Goal: Task Accomplishment & Management: Manage account settings

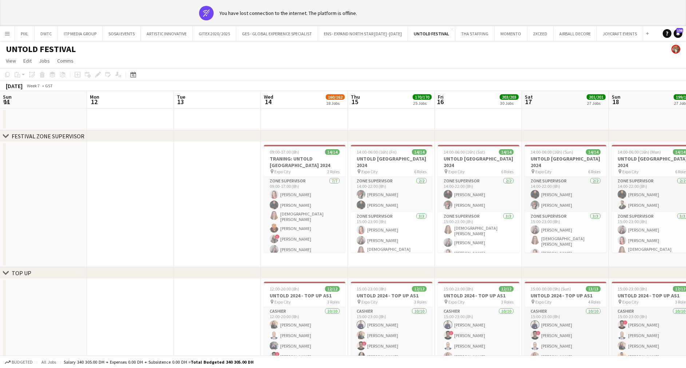
scroll to position [0, 177]
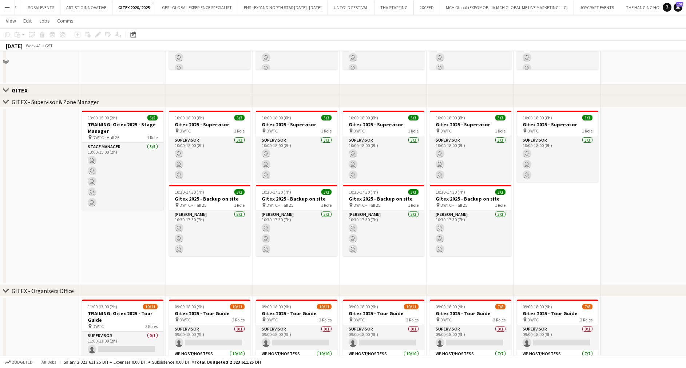
scroll to position [1369, 0]
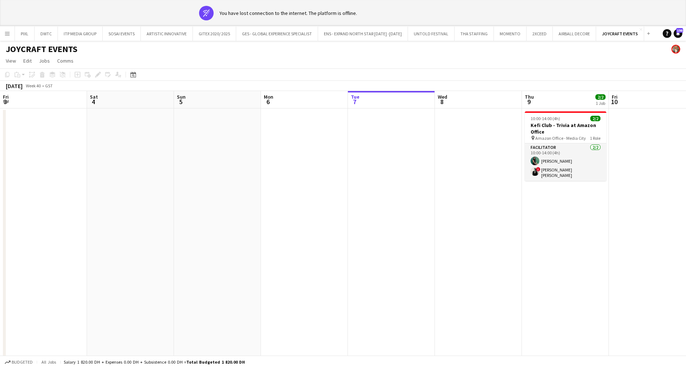
scroll to position [0, 224]
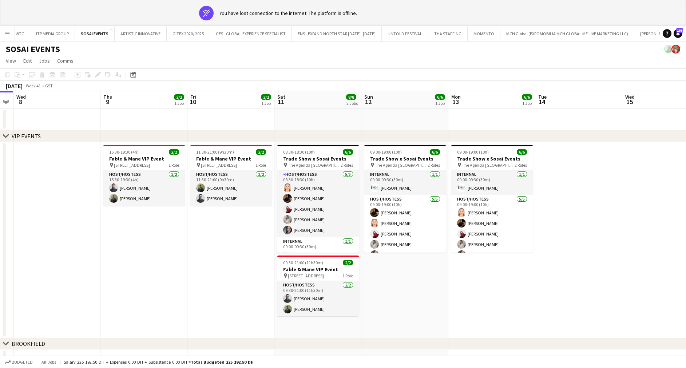
scroll to position [0, 248]
drag, startPoint x: 387, startPoint y: 254, endPoint x: 226, endPoint y: 251, distance: 160.6
click at [226, 251] on app-calendar-viewport "Sun 5 Mon 6 Tue 7 Wed 8 Thu 9 2/2 1 Job Fri 10 2/2 1 Job Sat 11 8/8 2 Jobs Sun …" at bounding box center [343, 248] width 686 height 314
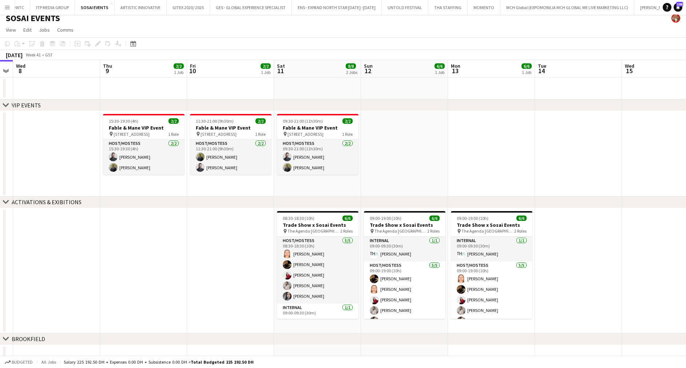
scroll to position [0, 0]
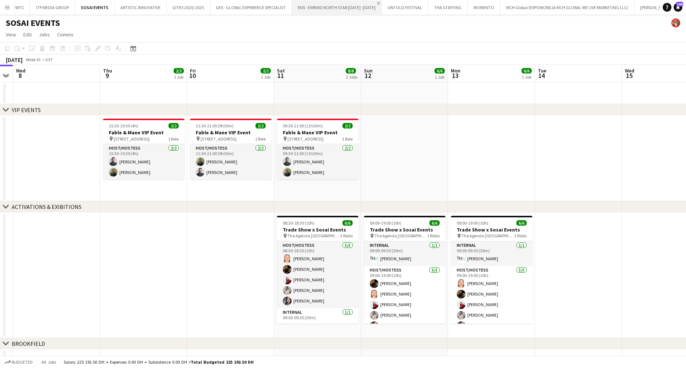
click at [377, 3] on app-icon "Close" at bounding box center [378, 3] width 3 height 3
drag, startPoint x: 101, startPoint y: 201, endPoint x: 323, endPoint y: 202, distance: 221.8
click at [323, 202] on div "chevron-right ACTIVATIONS & EXIBITIONS" at bounding box center [343, 207] width 686 height 12
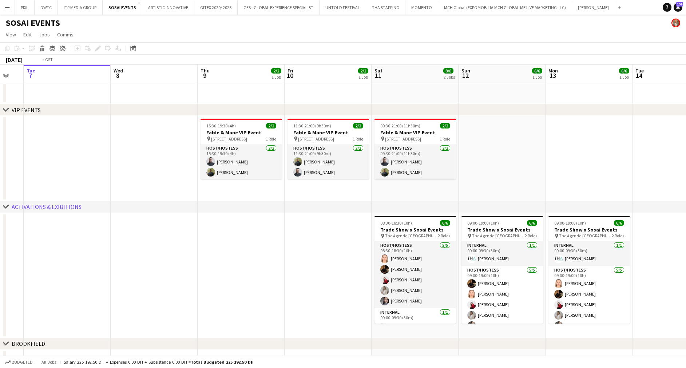
scroll to position [0, 222]
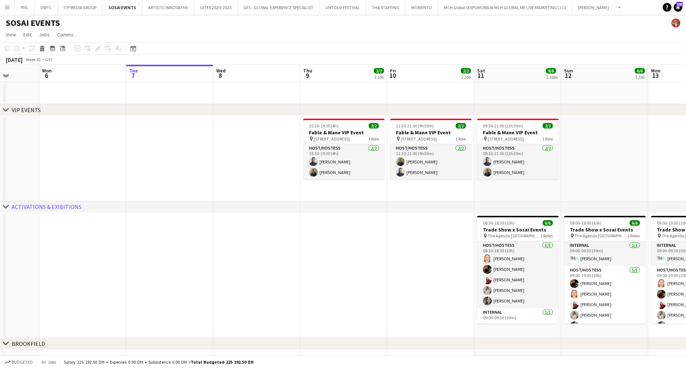
drag, startPoint x: 174, startPoint y: 276, endPoint x: 374, endPoint y: 273, distance: 200.3
click at [374, 273] on app-calendar-viewport "Fri 3 Sat 4 Sun 5 Mon 6 Tue 7 Wed 8 Thu 9 2/2 1 Job Fri 10 2/2 1 Job Sat 11 8/8…" at bounding box center [343, 218] width 686 height 307
click at [344, 135] on h3 "Fable & Mane VIP Event" at bounding box center [344, 132] width 82 height 7
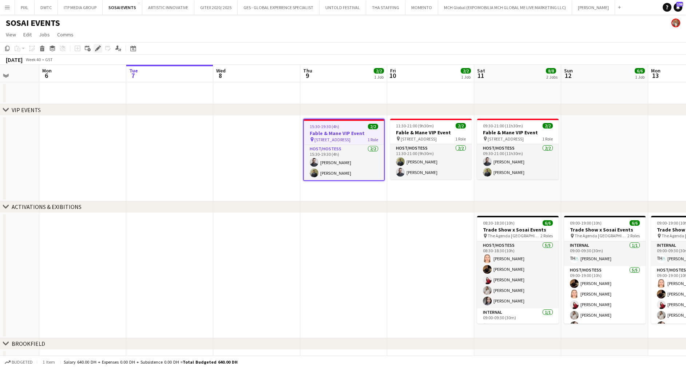
click at [98, 47] on icon "Edit" at bounding box center [98, 49] width 6 height 6
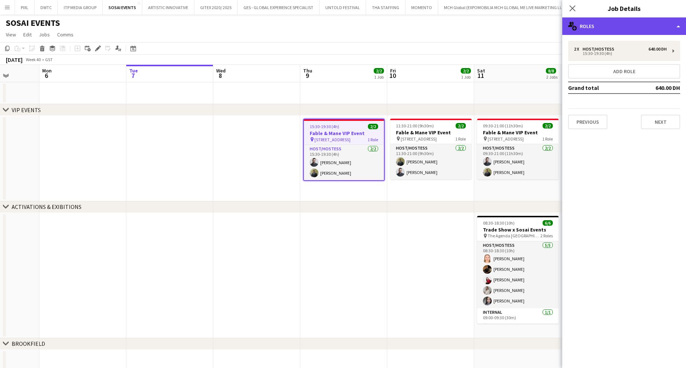
click at [645, 19] on div "multiple-users-add Roles" at bounding box center [625, 25] width 124 height 17
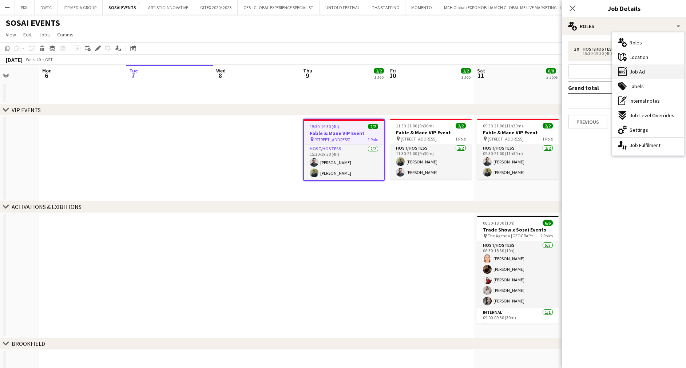
click at [644, 70] on span "Job Ad" at bounding box center [637, 71] width 15 height 7
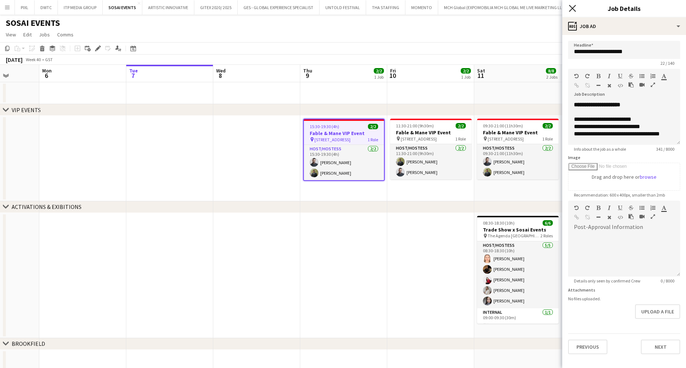
click at [575, 8] on icon "Close pop-in" at bounding box center [572, 8] width 7 height 7
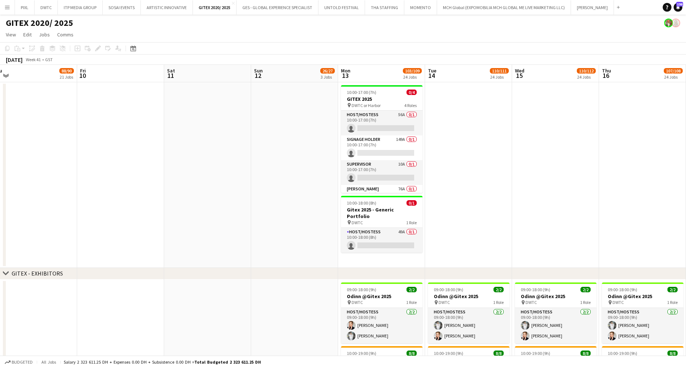
drag, startPoint x: 131, startPoint y: 145, endPoint x: 595, endPoint y: 146, distance: 463.9
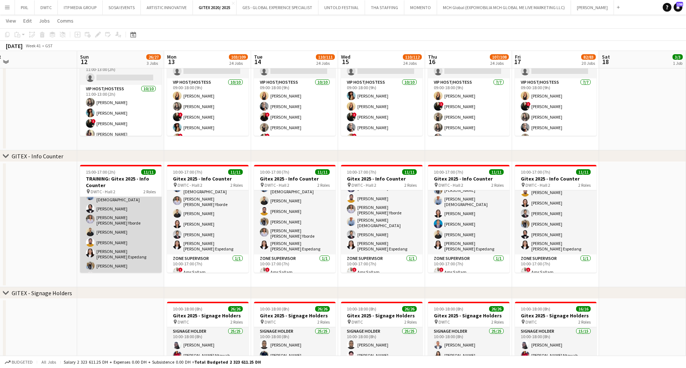
scroll to position [14, 0]
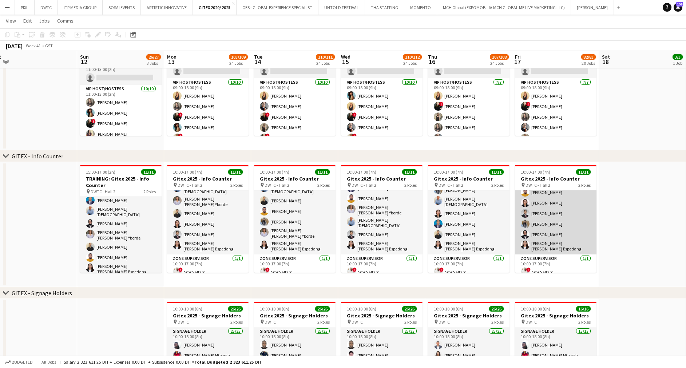
click at [548, 219] on app-card-role "Info desk staff 10/10 10:00-17:00 (7h) Ahmad Nadeem Benjamin Ofidi Sharlene Mae…" at bounding box center [556, 191] width 82 height 126
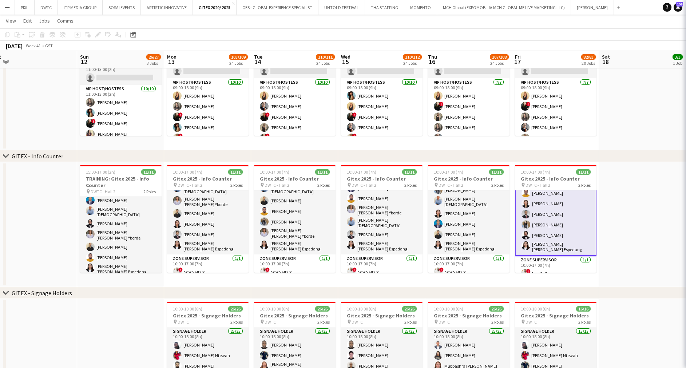
scroll to position [63, 0]
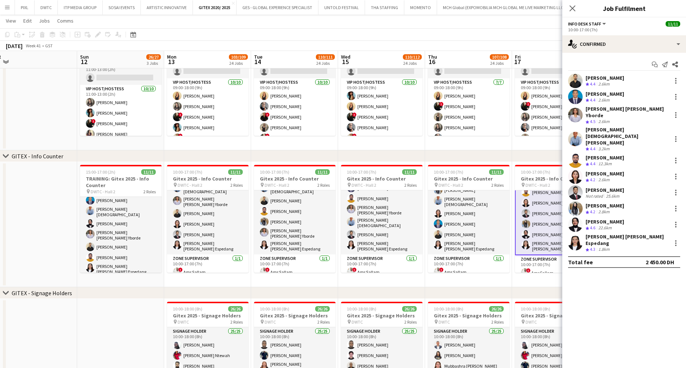
click at [611, 187] on div "[PERSON_NAME]" at bounding box center [605, 190] width 39 height 7
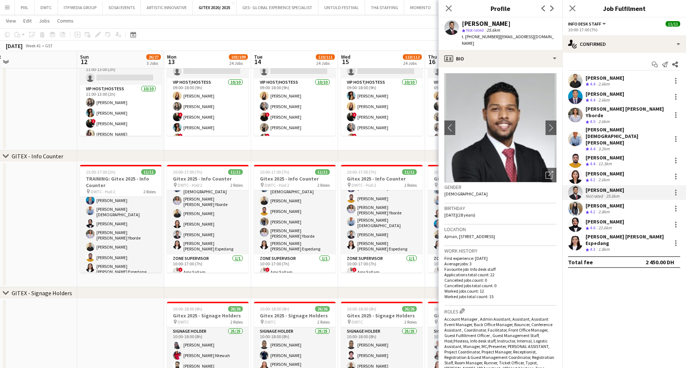
drag, startPoint x: 513, startPoint y: 24, endPoint x: 463, endPoint y: 22, distance: 49.6
click at [463, 22] on div "[PERSON_NAME]" at bounding box center [486, 23] width 49 height 7
copy div "[PERSON_NAME]"
click at [573, 6] on icon "Close pop-in" at bounding box center [572, 8] width 7 height 7
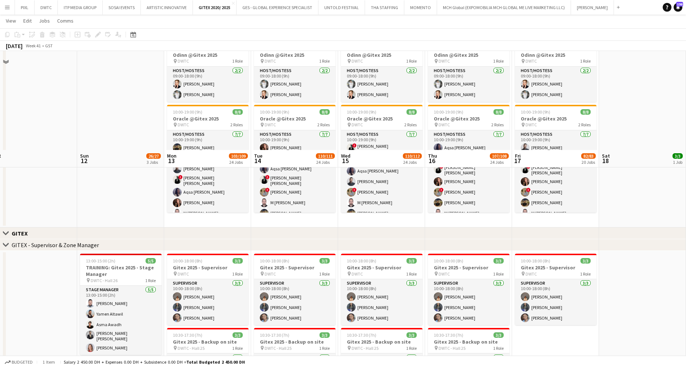
scroll to position [382, 0]
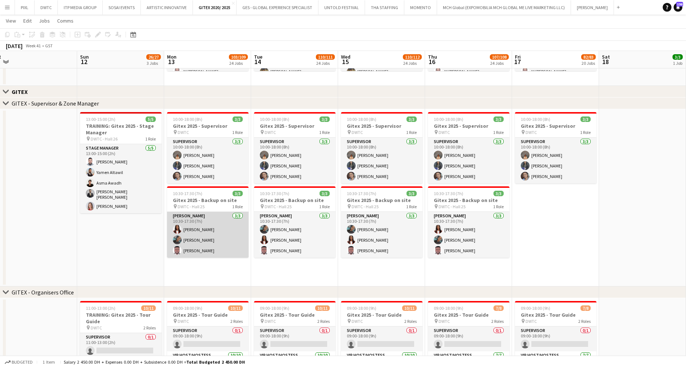
click at [210, 236] on app-card-role "Usher 3/3 10:30-17:30 (7h) Vivien Ezeji Vanesa Nyabera Jevas Nangsi" at bounding box center [208, 235] width 82 height 46
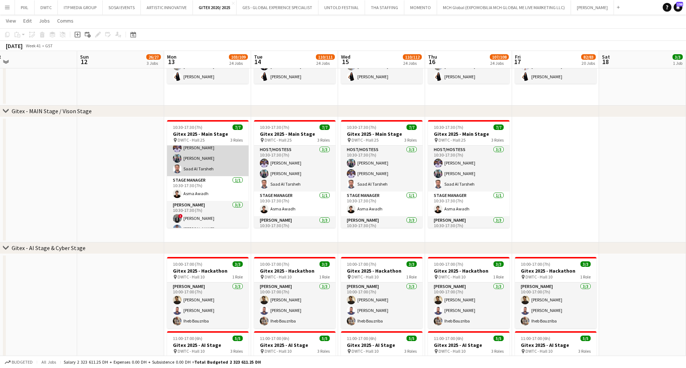
scroll to position [0, 0]
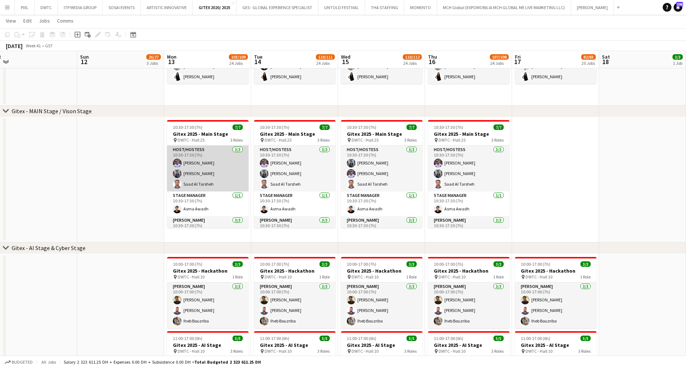
click at [207, 161] on app-card-role "Host/Hostess 3/3 10:30-17:30 (7h) Omar Layth Nuriza Achilova Saad Al Tarsheh" at bounding box center [208, 169] width 82 height 46
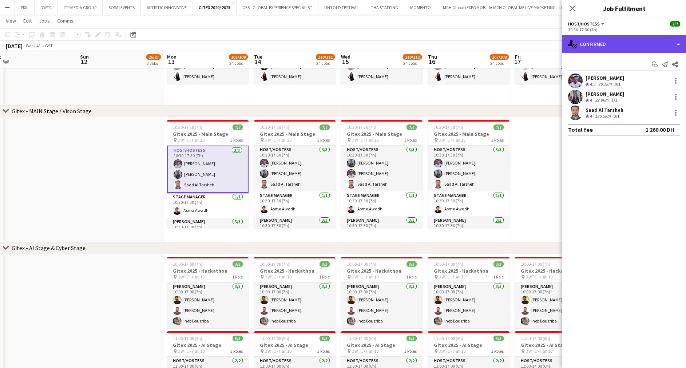
click at [602, 46] on div "single-neutral-actions-check-2 Confirmed" at bounding box center [625, 43] width 124 height 17
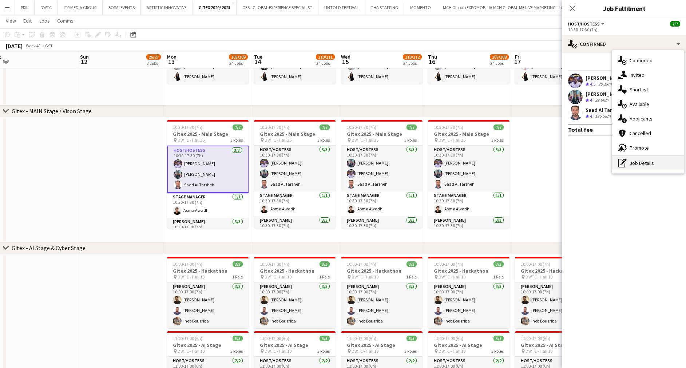
click at [630, 161] on div "pen-write Job Details" at bounding box center [648, 163] width 72 height 15
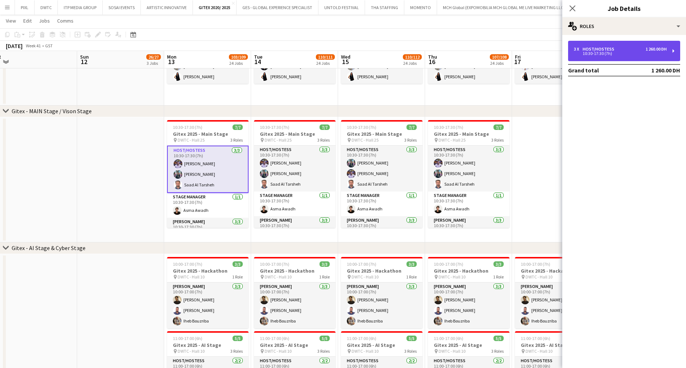
click at [592, 55] on div "10:30-17:30 (7h)" at bounding box center [620, 54] width 93 height 4
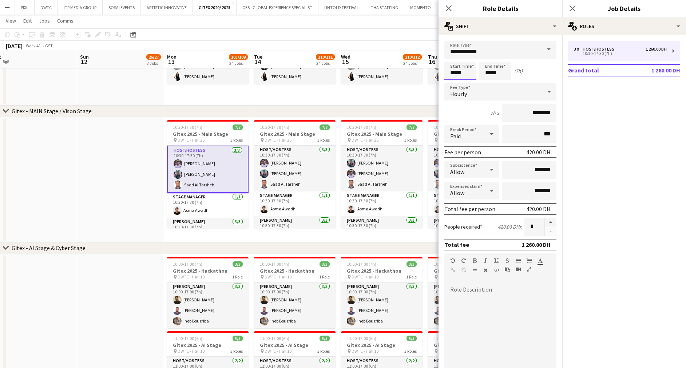
click at [470, 67] on input "*****" at bounding box center [461, 71] width 32 height 18
click at [469, 82] on div at bounding box center [468, 83] width 15 height 7
type input "*****"
click at [469, 82] on div at bounding box center [468, 83] width 15 height 7
click at [188, 205] on app-card-role "Stage Manager 1/1 10:30-17:30 (7h) Asma Awadh" at bounding box center [208, 205] width 82 height 25
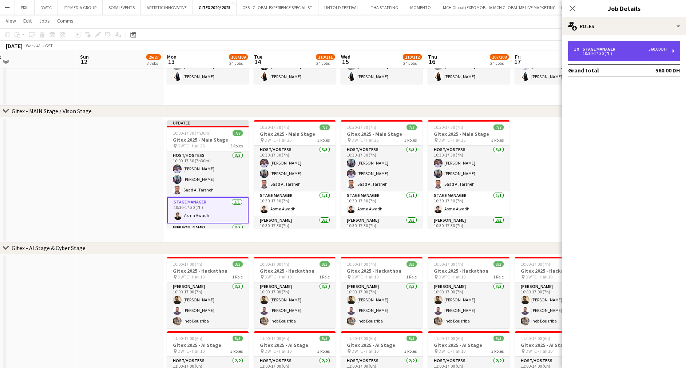
click at [600, 54] on div "10:30-17:30 (7h)" at bounding box center [620, 54] width 93 height 4
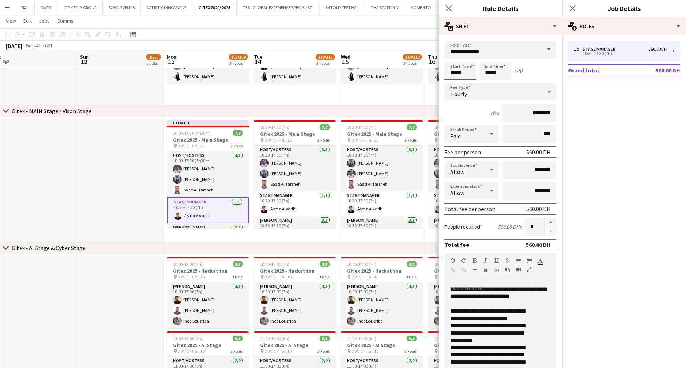
click at [462, 70] on input "*****" at bounding box center [461, 71] width 32 height 18
click at [468, 82] on div at bounding box center [468, 83] width 15 height 7
type input "*****"
click at [468, 82] on div at bounding box center [468, 83] width 15 height 7
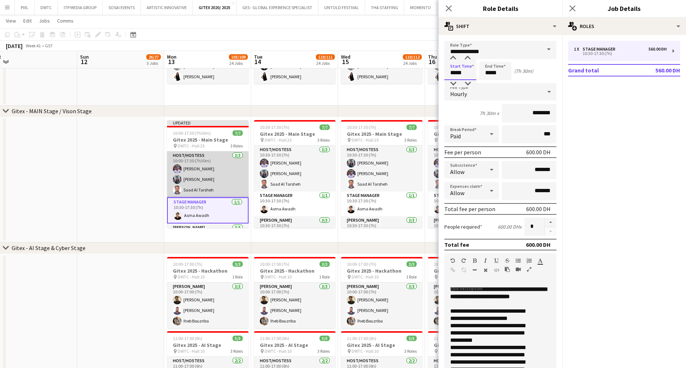
scroll to position [44, 0]
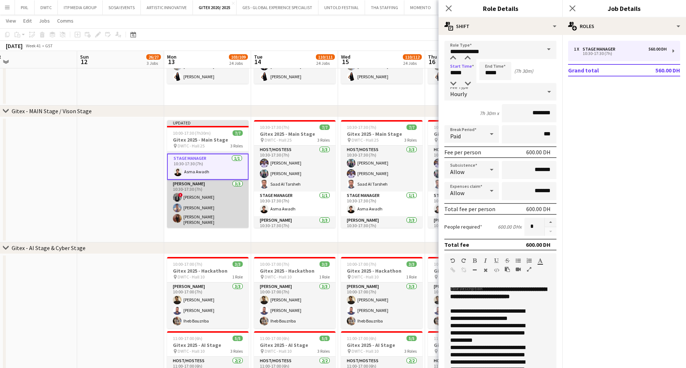
click at [195, 204] on app-card-role "Usher 3/3 10:30-17:30 (7h) ! Hassan Elasfory Dan Agunos Marium Akhtar Muhammad …" at bounding box center [208, 204] width 82 height 48
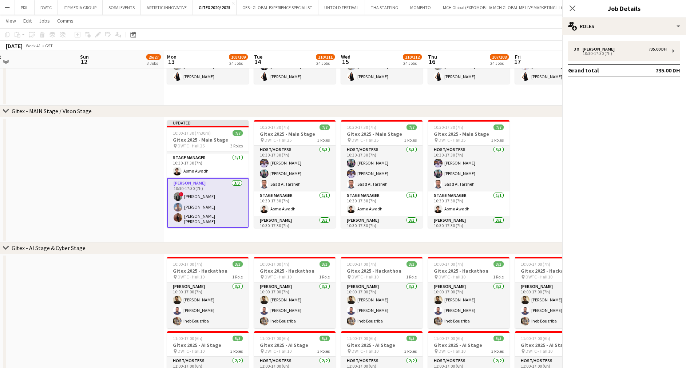
scroll to position [0, 184]
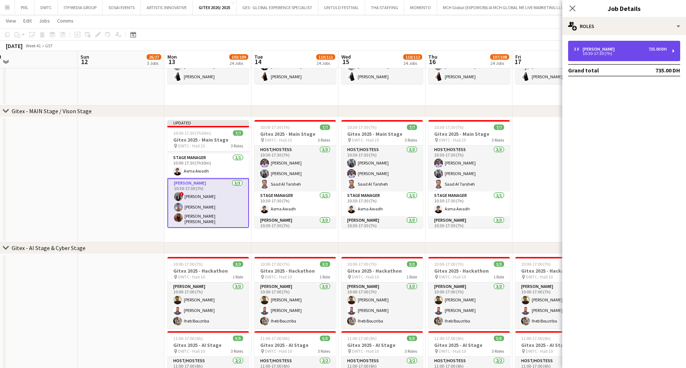
click at [594, 50] on div "[PERSON_NAME]" at bounding box center [600, 49] width 35 height 5
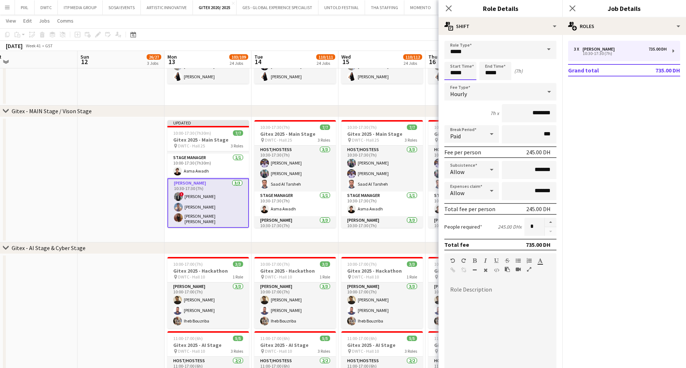
click at [461, 72] on input "*****" at bounding box center [461, 71] width 32 height 18
click at [467, 83] on div at bounding box center [468, 83] width 15 height 7
type input "*****"
click at [467, 83] on div at bounding box center [468, 83] width 15 height 7
click at [571, 8] on icon "Close pop-in" at bounding box center [573, 8] width 6 height 6
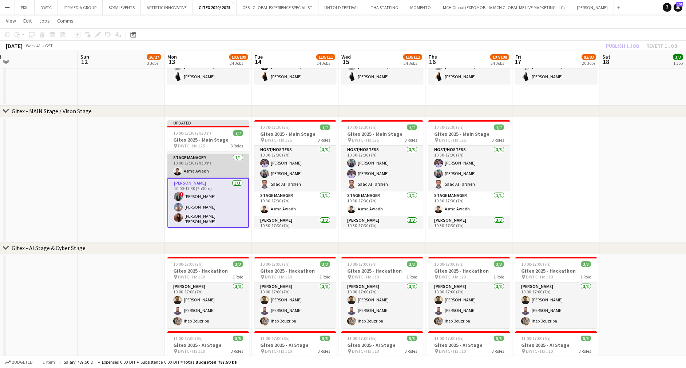
scroll to position [0, 0]
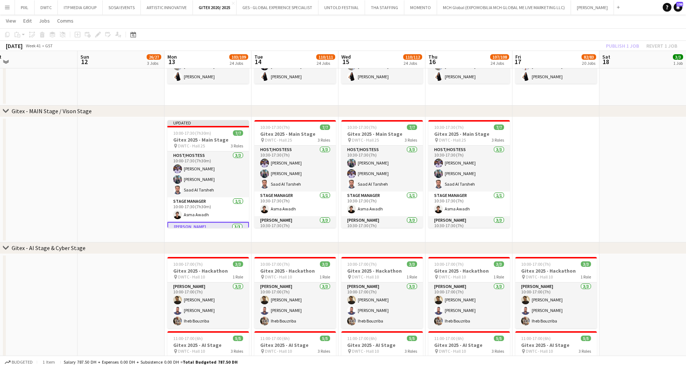
click at [618, 47] on div "Publish 1 job Revert 1 job" at bounding box center [642, 45] width 89 height 9
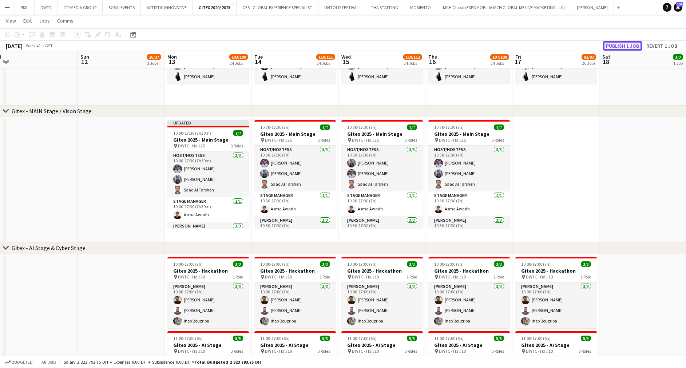
click at [619, 47] on button "Publish 1 job" at bounding box center [622, 45] width 39 height 9
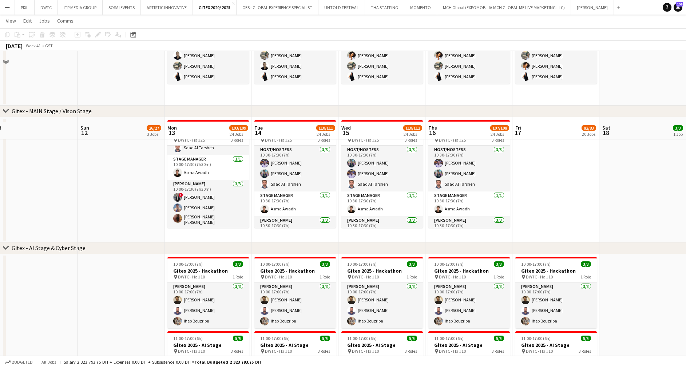
scroll to position [1202, 0]
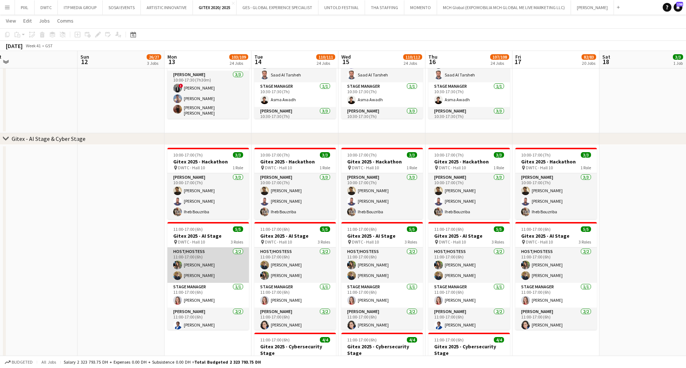
click at [209, 261] on app-card-role "Host/Hostess 2/2 11:00-17:00 (6h) Aisha Mahomed Stefan Vucic" at bounding box center [209, 265] width 82 height 35
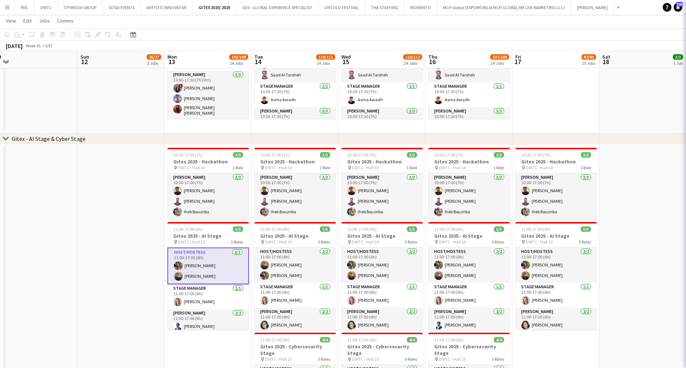
scroll to position [0, 183]
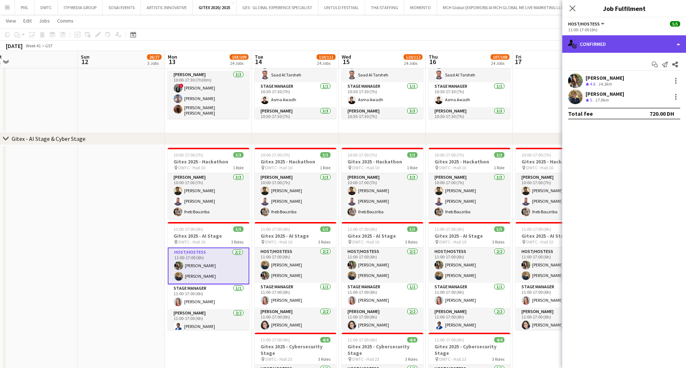
click at [615, 44] on div "single-neutral-actions-check-2 Confirmed" at bounding box center [625, 43] width 124 height 17
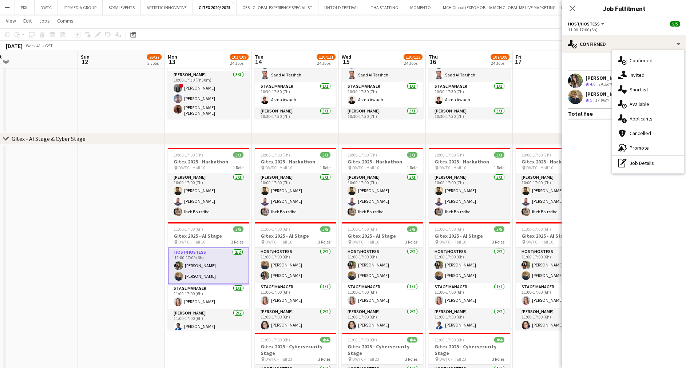
drag, startPoint x: 630, startPoint y: 164, endPoint x: 627, endPoint y: 150, distance: 14.8
click at [630, 164] on div "pen-write Job Details" at bounding box center [648, 163] width 72 height 15
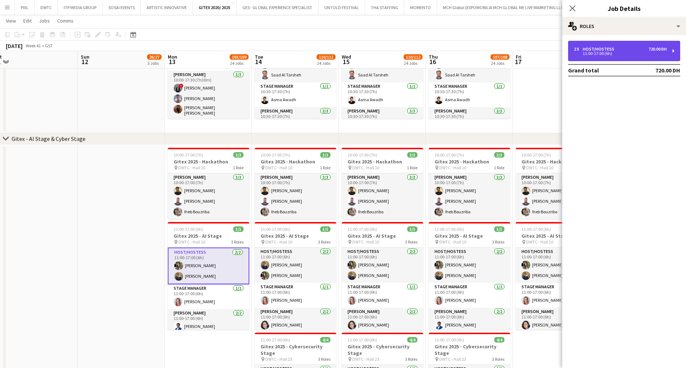
click at [594, 55] on div "11:00-17:00 (6h)" at bounding box center [620, 54] width 93 height 4
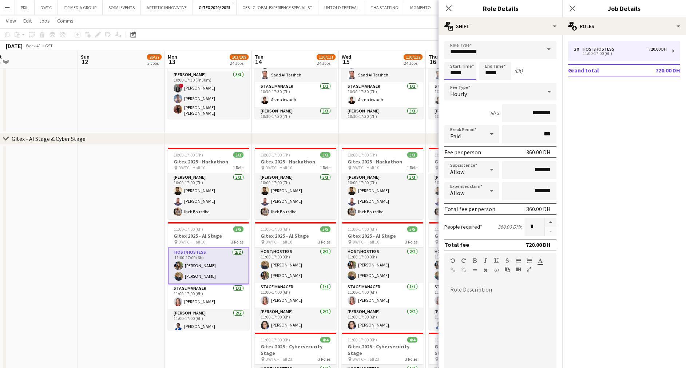
click at [459, 67] on input "*****" at bounding box center [461, 71] width 32 height 18
click at [452, 83] on div at bounding box center [453, 83] width 15 height 7
type input "*****"
click at [454, 56] on div at bounding box center [453, 58] width 15 height 7
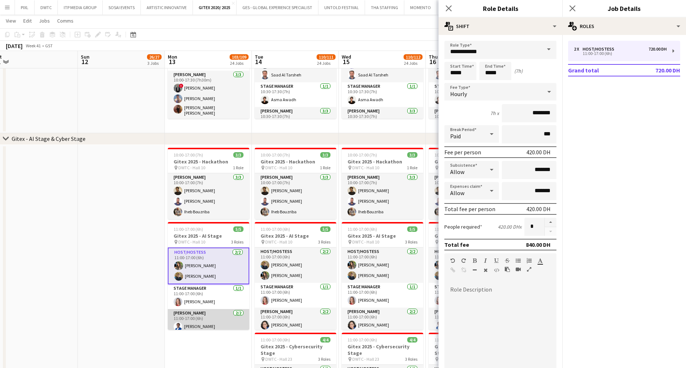
click at [202, 316] on app-card-role "Usher 2/2 11:00-17:00 (6h) Olajide Ebai Cherubim Reyes" at bounding box center [209, 326] width 82 height 35
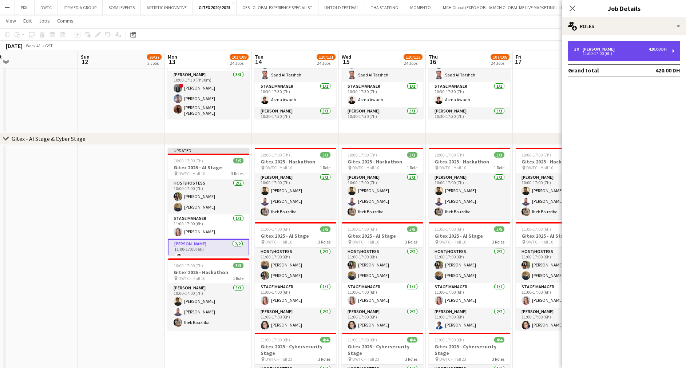
click at [578, 50] on div "2 x" at bounding box center [578, 49] width 9 height 5
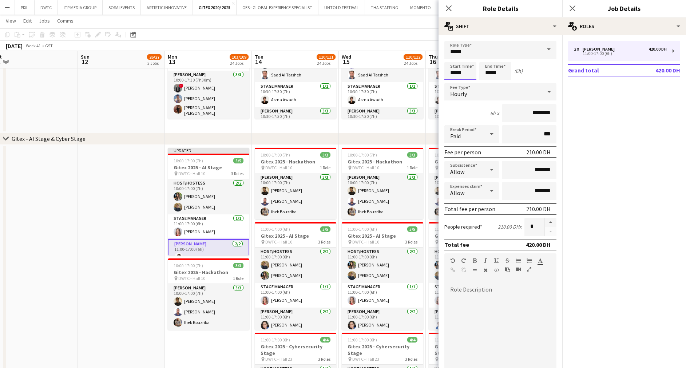
click at [466, 71] on input "*****" at bounding box center [461, 71] width 32 height 18
type input "*****"
click at [454, 84] on div at bounding box center [453, 83] width 15 height 7
click at [191, 228] on app-card-role "Stage Manager 1/1 11:00-17:00 (6h) Nikolett Egresi" at bounding box center [209, 226] width 82 height 25
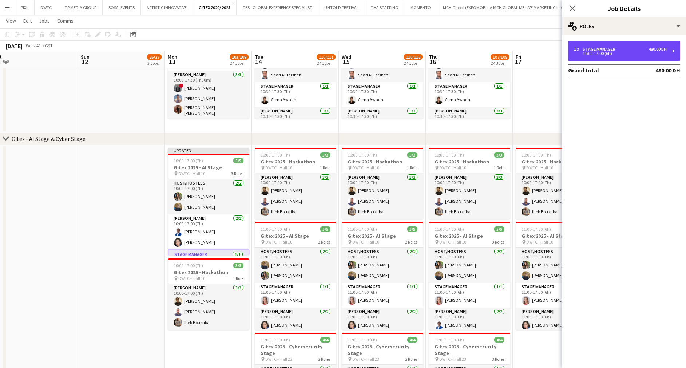
drag, startPoint x: 587, startPoint y: 49, endPoint x: 549, endPoint y: 65, distance: 41.5
click at [587, 50] on div "Stage Manager" at bounding box center [601, 49] width 36 height 5
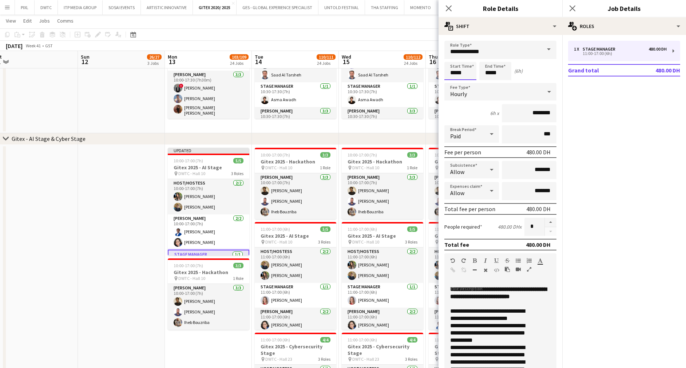
click at [460, 67] on input "*****" at bounding box center [461, 71] width 32 height 18
type input "*****"
click at [456, 83] on div at bounding box center [453, 83] width 15 height 7
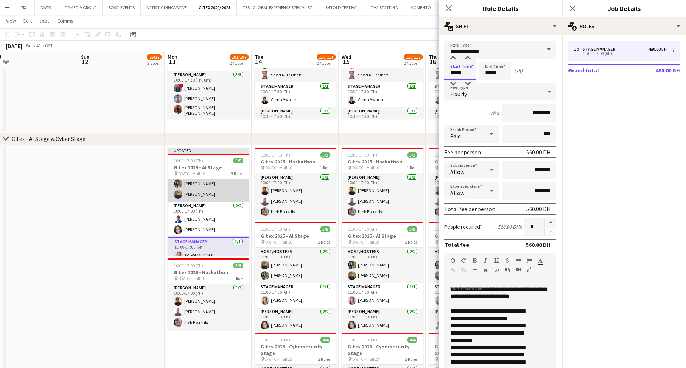
scroll to position [20, 0]
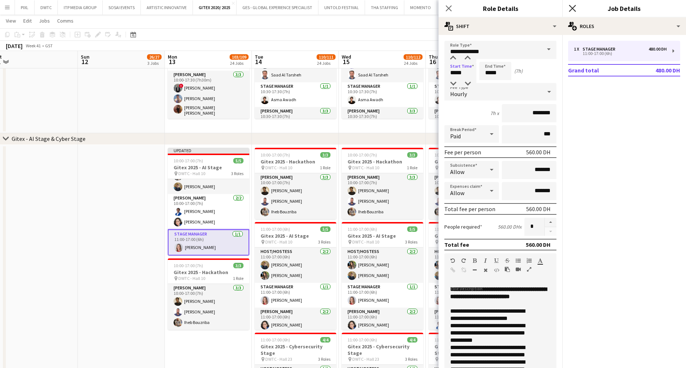
click at [571, 10] on icon at bounding box center [572, 8] width 7 height 7
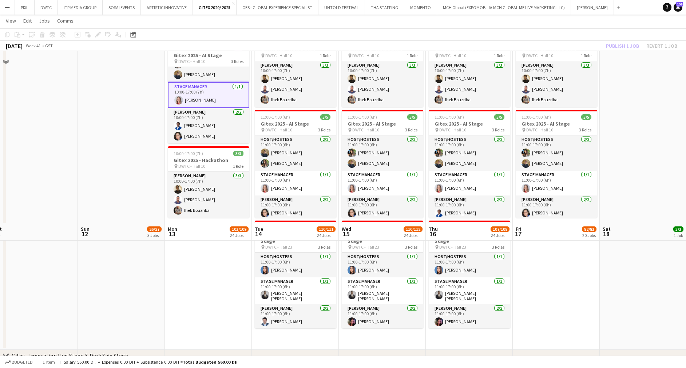
scroll to position [1529, 0]
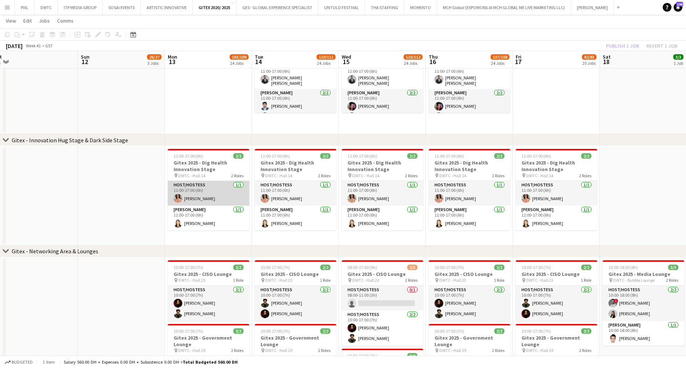
click at [193, 189] on app-card-role "Host/Hostess 1/1 11:00-17:00 (6h) Bianca Campos" at bounding box center [209, 193] width 82 height 25
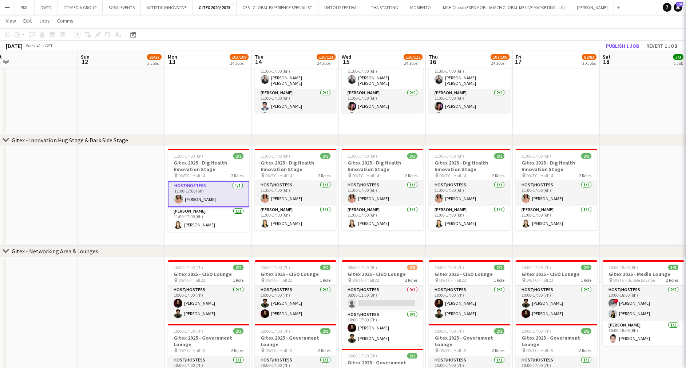
scroll to position [19, 0]
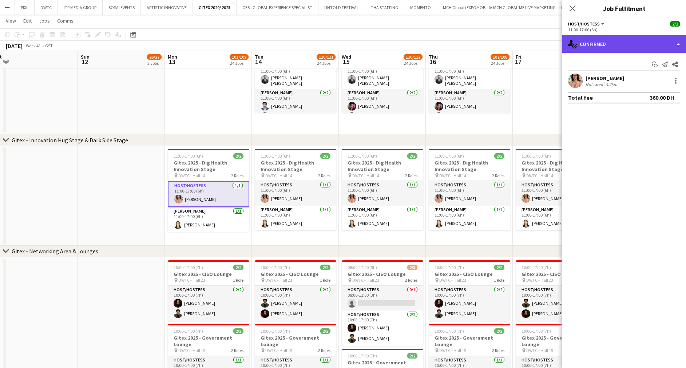
click at [610, 48] on div "single-neutral-actions-check-2 Confirmed" at bounding box center [625, 43] width 124 height 17
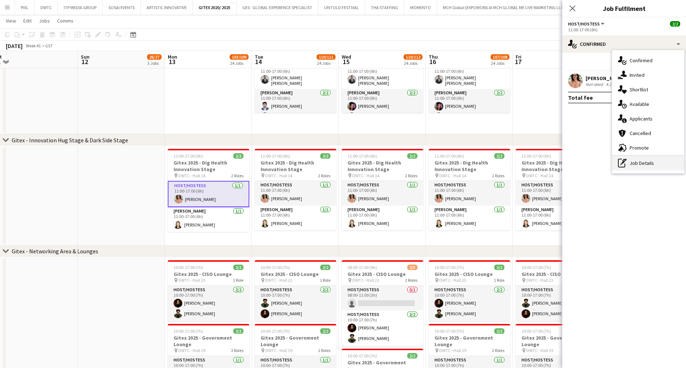
click at [629, 162] on div "pen-write Job Details" at bounding box center [648, 163] width 72 height 15
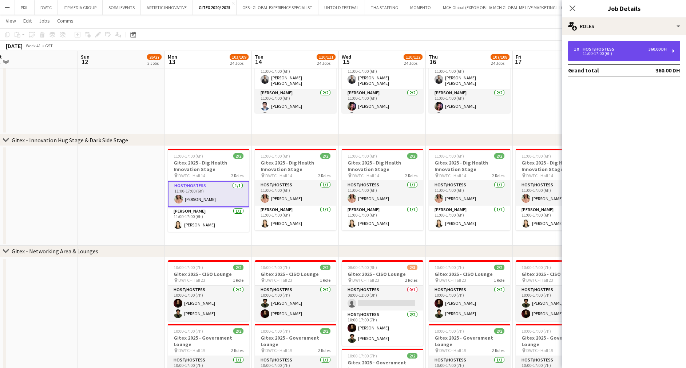
click at [608, 49] on div "Host/Hostess" at bounding box center [600, 49] width 35 height 5
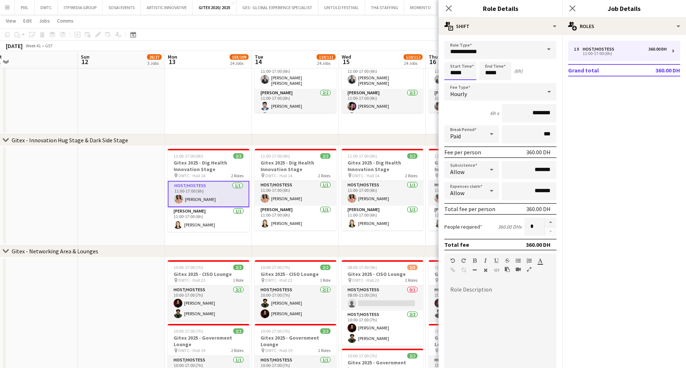
click at [462, 68] on input "*****" at bounding box center [461, 71] width 32 height 18
type input "*****"
click at [455, 83] on div at bounding box center [453, 83] width 15 height 7
click at [190, 219] on app-card-role "Usher 1/1 11:00-17:00 (6h) Glaiza Castro" at bounding box center [209, 219] width 82 height 25
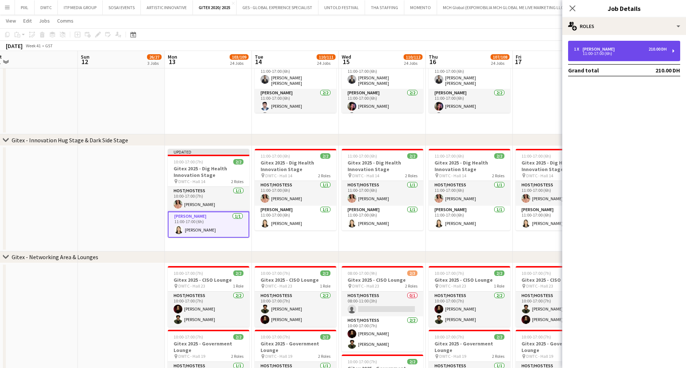
click at [584, 48] on div "[PERSON_NAME]" at bounding box center [600, 49] width 35 height 5
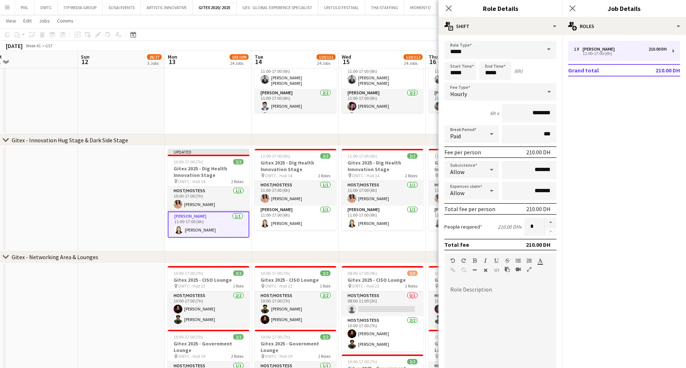
click at [465, 61] on form "Role Type ***** Start Time ***** End Time ***** (6h) Fee Type Hourly 6h x *****…" at bounding box center [501, 248] width 124 height 415
click at [456, 68] on input "*****" at bounding box center [461, 71] width 32 height 18
type input "*****"
click at [455, 82] on div at bounding box center [453, 83] width 15 height 7
click at [571, 7] on icon "Close pop-in" at bounding box center [572, 8] width 7 height 7
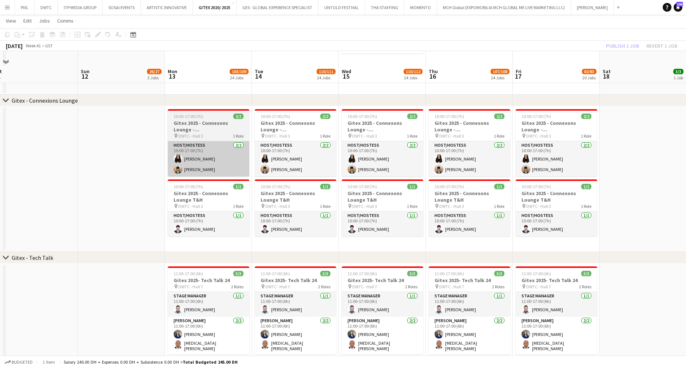
scroll to position [2185, 0]
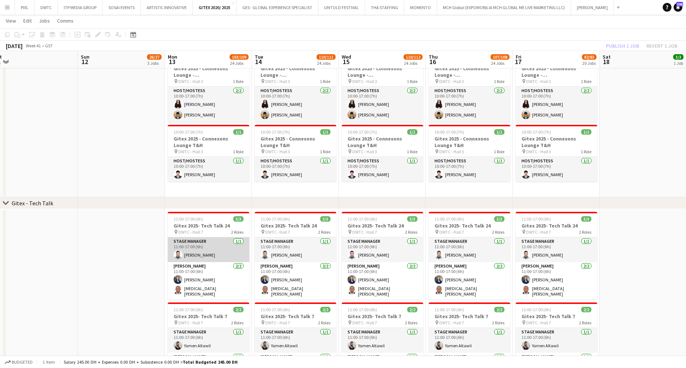
click at [195, 243] on app-card-role "Stage Manager 1/1 11:00-17:00 (6h) Mhd Ali Al Hamwi" at bounding box center [209, 249] width 82 height 25
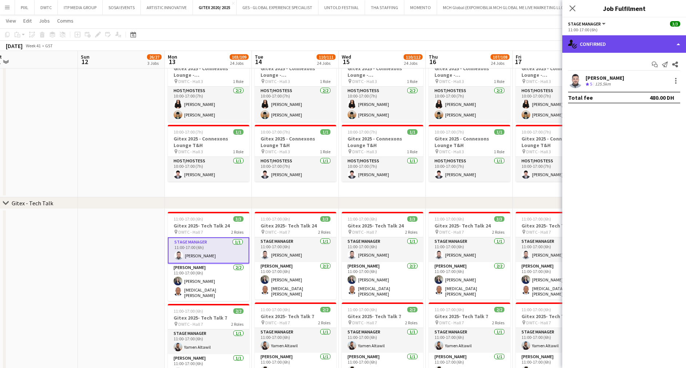
click at [590, 51] on div "single-neutral-actions-check-2 Confirmed" at bounding box center [625, 43] width 124 height 17
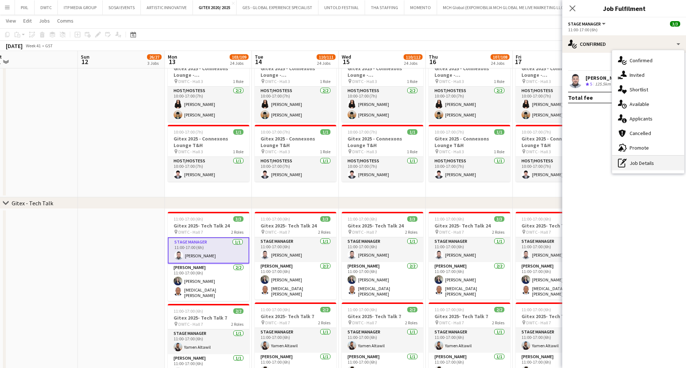
click at [638, 162] on div "pen-write Job Details" at bounding box center [648, 163] width 72 height 15
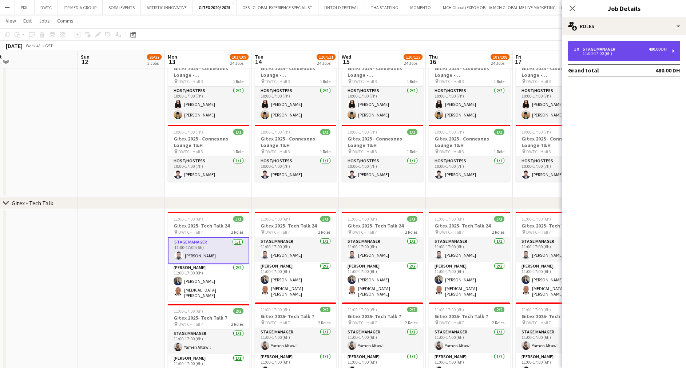
click at [587, 52] on div "11:00-17:00 (6h)" at bounding box center [620, 54] width 93 height 4
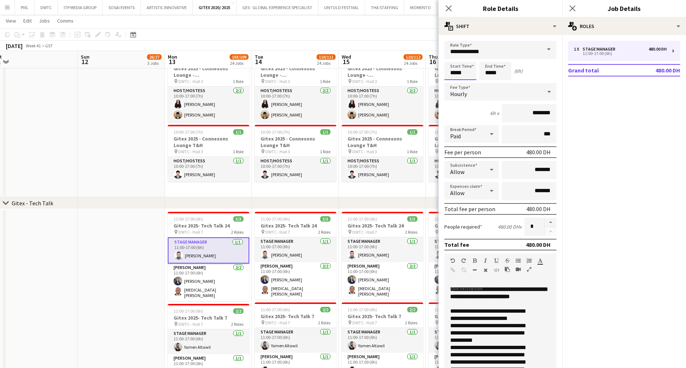
click at [456, 68] on input "*****" at bounding box center [461, 71] width 32 height 18
click at [455, 82] on div at bounding box center [453, 83] width 15 height 7
type input "*****"
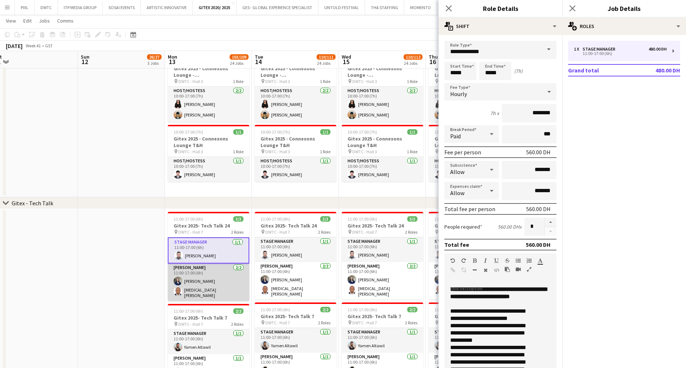
click at [200, 285] on app-card-role "Usher 2/2 11:00-17:00 (6h) Gladys Gonzalez Tobi Soetan" at bounding box center [209, 283] width 82 height 38
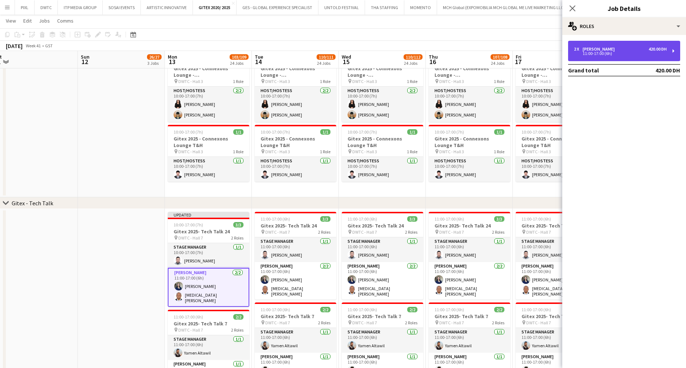
click at [592, 47] on div "2 x [PERSON_NAME] 420.00 DH 11:00-17:00 (6h)" at bounding box center [624, 51] width 112 height 20
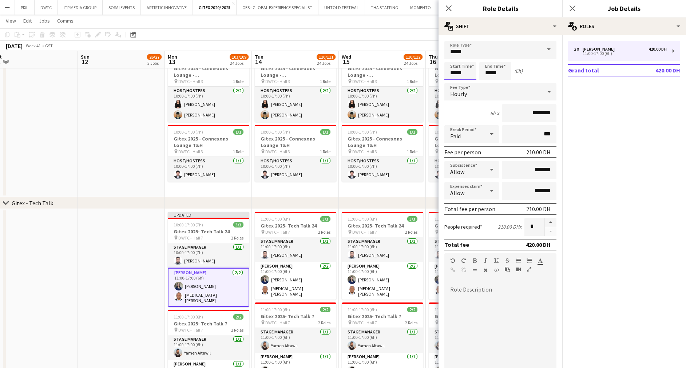
click at [454, 67] on input "*****" at bounding box center [461, 71] width 32 height 18
type input "*****"
click at [456, 84] on div at bounding box center [453, 83] width 15 height 7
click at [572, 8] on icon at bounding box center [572, 8] width 7 height 7
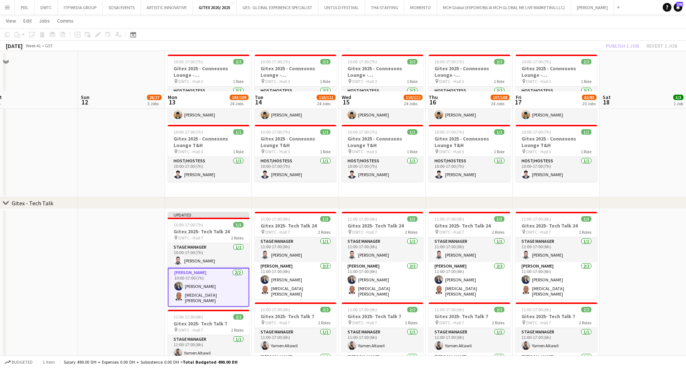
scroll to position [2294, 0]
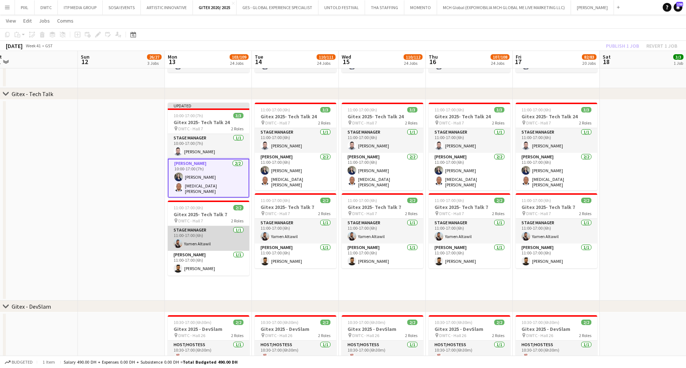
click at [188, 236] on app-card-role "Stage Manager 1/1 11:00-17:00 (6h) Yamen Altawil" at bounding box center [209, 238] width 82 height 25
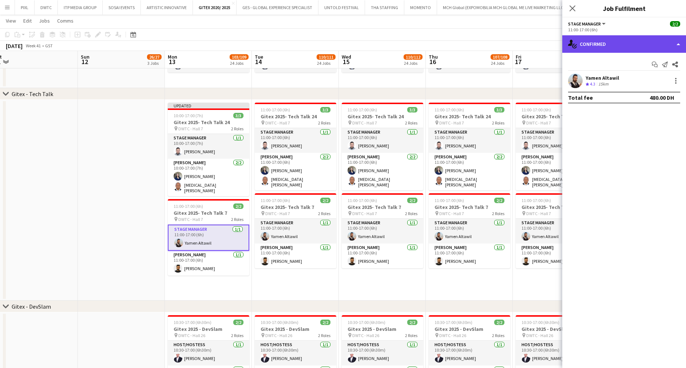
click at [618, 46] on div "single-neutral-actions-check-2 Confirmed" at bounding box center [625, 43] width 124 height 17
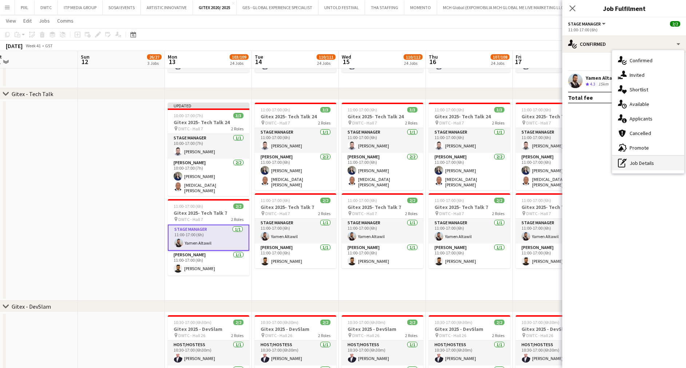
click at [634, 161] on div "pen-write Job Details" at bounding box center [648, 163] width 72 height 15
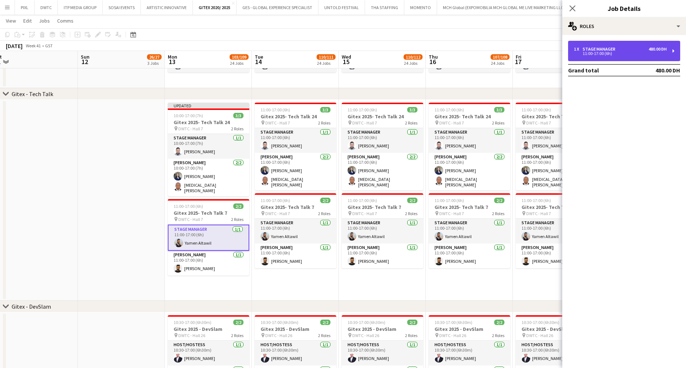
click at [615, 45] on div "1 x Stage Manager 480.00 DH 11:00-17:00 (6h)" at bounding box center [624, 51] width 112 height 20
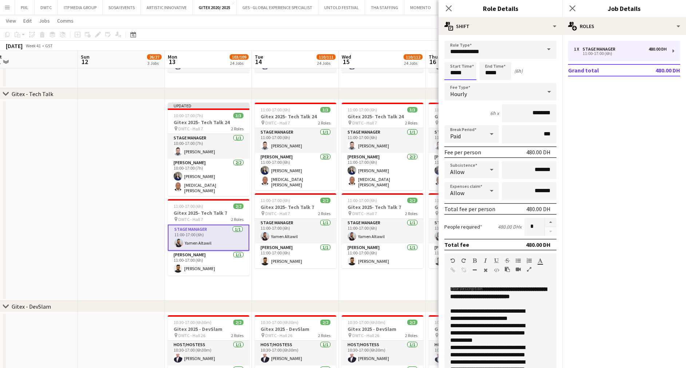
click at [454, 69] on input "*****" at bounding box center [461, 71] width 32 height 18
type input "*****"
click at [454, 82] on div at bounding box center [453, 83] width 15 height 7
click at [192, 262] on app-card-role "Usher 1/1 11:00-17:00 (6h) Masoud Rahimi" at bounding box center [209, 263] width 82 height 25
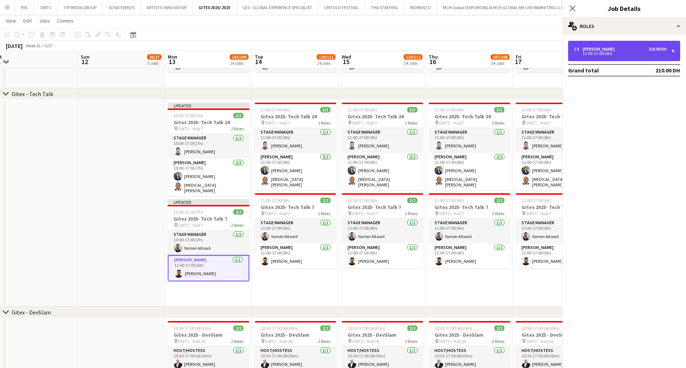
click at [589, 47] on div "[PERSON_NAME]" at bounding box center [600, 49] width 35 height 5
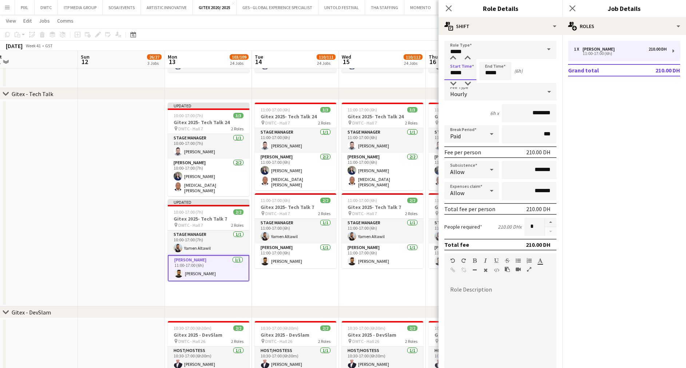
click at [460, 72] on input "*****" at bounding box center [461, 71] width 32 height 18
type input "*****"
click at [453, 85] on div at bounding box center [453, 83] width 15 height 7
click at [127, 160] on app-date-cell at bounding box center [121, 203] width 87 height 207
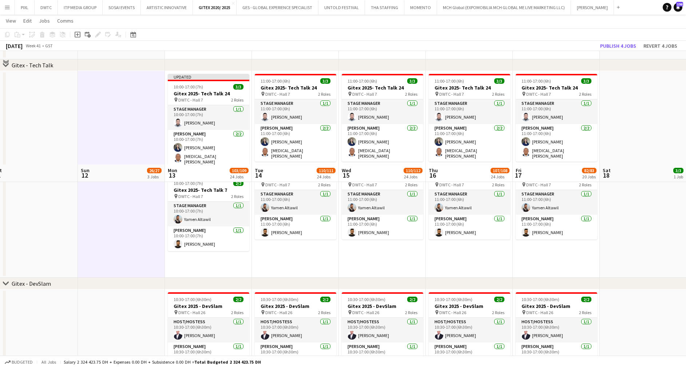
scroll to position [2458, 0]
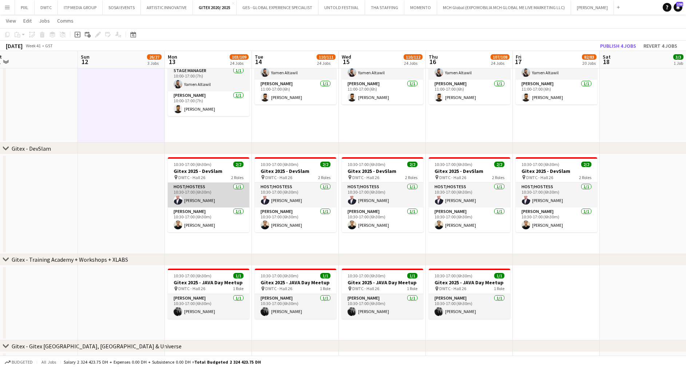
click at [190, 192] on app-card-role "Host/Hostess 1/1 10:30-17:00 (6h30m) Leon Machado" at bounding box center [209, 195] width 82 height 25
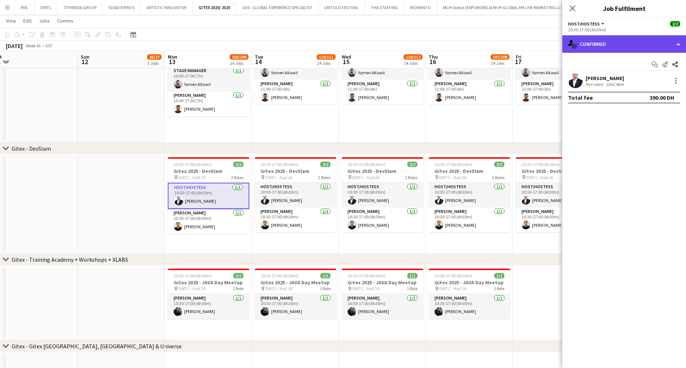
click at [603, 42] on div "single-neutral-actions-check-2 Confirmed" at bounding box center [625, 43] width 124 height 17
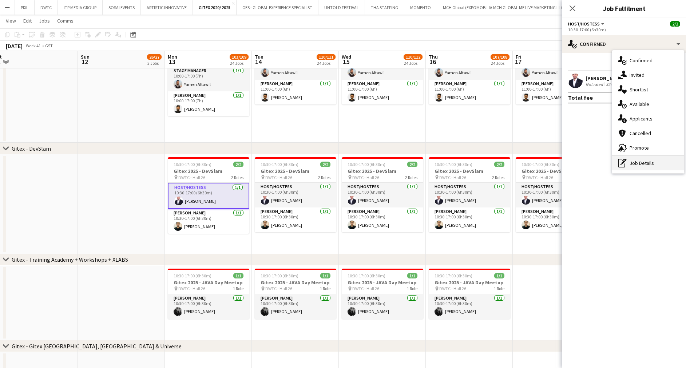
click at [636, 162] on div "pen-write Job Details" at bounding box center [648, 163] width 72 height 15
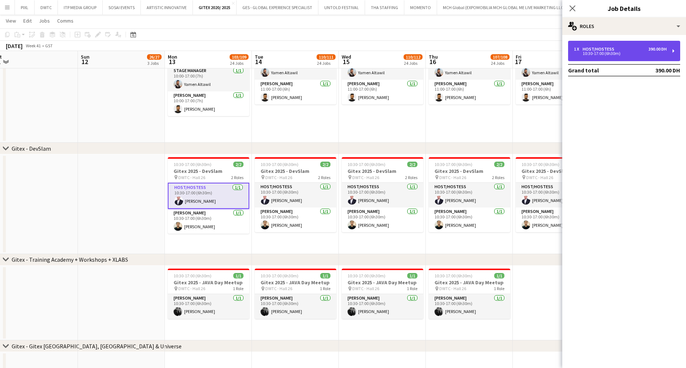
click at [593, 48] on div "Host/Hostess" at bounding box center [600, 49] width 35 height 5
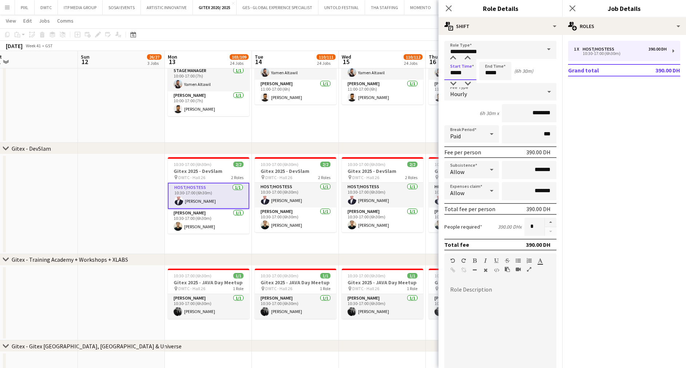
click at [467, 69] on input "*****" at bounding box center [461, 71] width 32 height 18
click at [468, 83] on div at bounding box center [468, 83] width 15 height 7
type input "*****"
click at [468, 83] on div at bounding box center [468, 83] width 15 height 7
click at [211, 219] on app-card-role "Usher 1/1 10:30-17:00 (6h30m) Hamza Javed" at bounding box center [209, 221] width 82 height 25
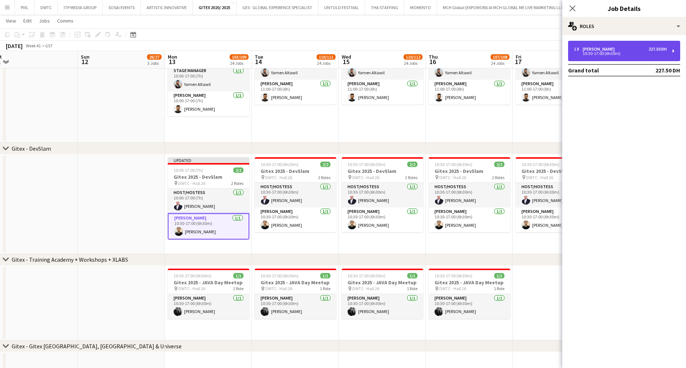
click at [617, 48] on div "1 x Usher 227.50 DH" at bounding box center [620, 49] width 93 height 5
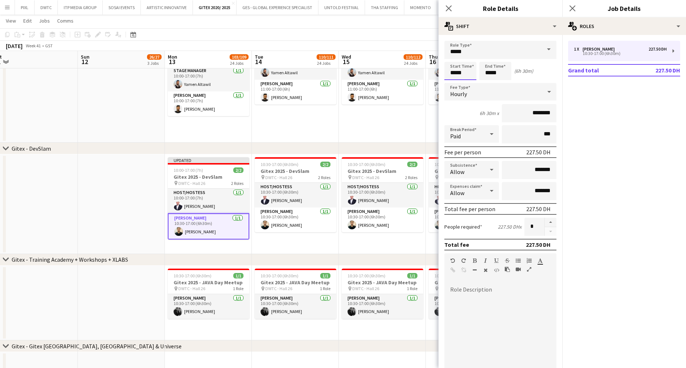
click at [461, 68] on input "*****" at bounding box center [461, 71] width 32 height 18
click at [468, 83] on div at bounding box center [468, 83] width 15 height 7
type input "*****"
click at [468, 83] on div at bounding box center [468, 83] width 15 height 7
click at [141, 114] on app-date-cell at bounding box center [121, 39] width 87 height 207
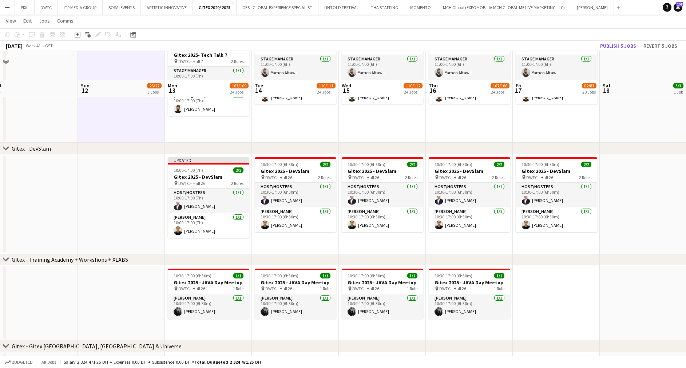
scroll to position [2513, 0]
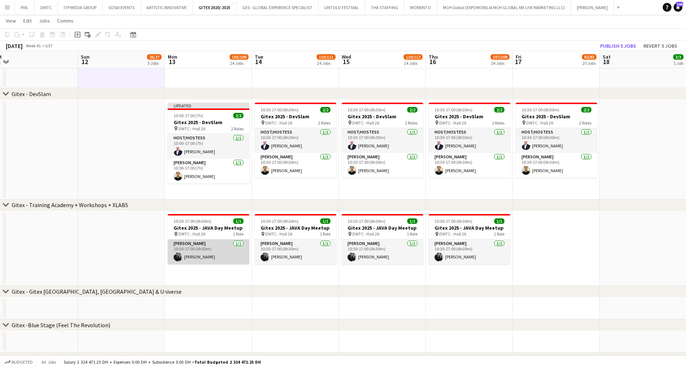
click at [198, 243] on app-card-role "Usher 1/1 10:30-17:00 (6h30m) Qaisar Rasool" at bounding box center [209, 252] width 82 height 25
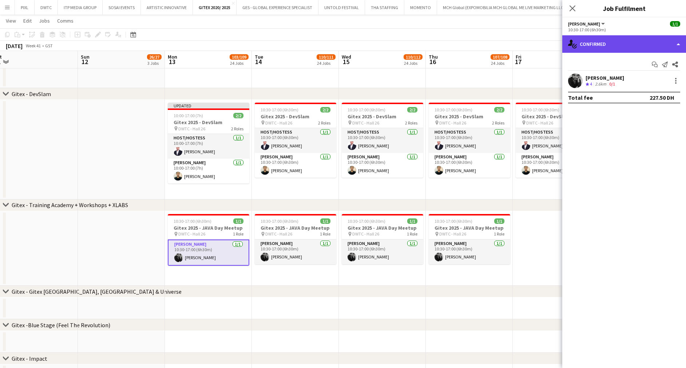
click at [597, 46] on div "single-neutral-actions-check-2 Confirmed" at bounding box center [625, 43] width 124 height 17
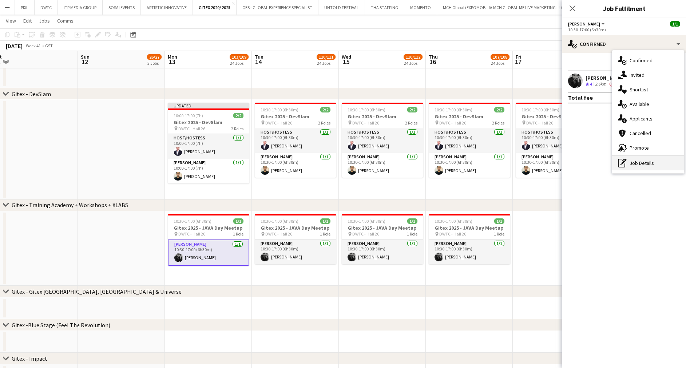
click at [637, 169] on div "pen-write Job Details" at bounding box center [648, 163] width 72 height 15
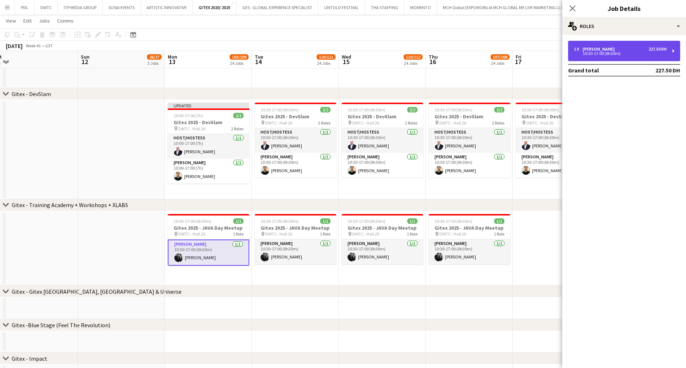
click at [597, 48] on div "[PERSON_NAME]" at bounding box center [600, 49] width 35 height 5
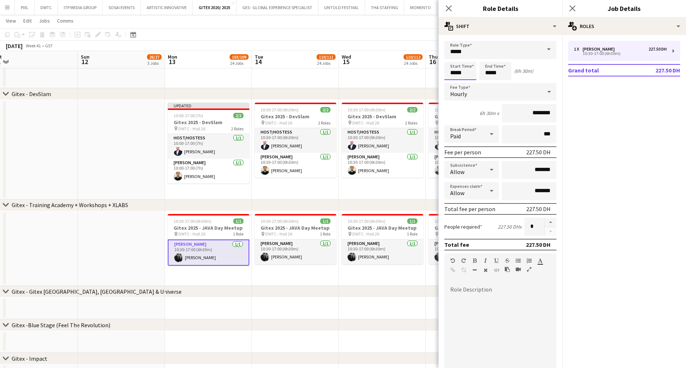
click at [464, 69] on input "*****" at bounding box center [461, 71] width 32 height 18
click at [467, 82] on div at bounding box center [468, 83] width 15 height 7
type input "*****"
click at [467, 82] on div at bounding box center [468, 83] width 15 height 7
click at [571, 7] on icon at bounding box center [572, 8] width 7 height 7
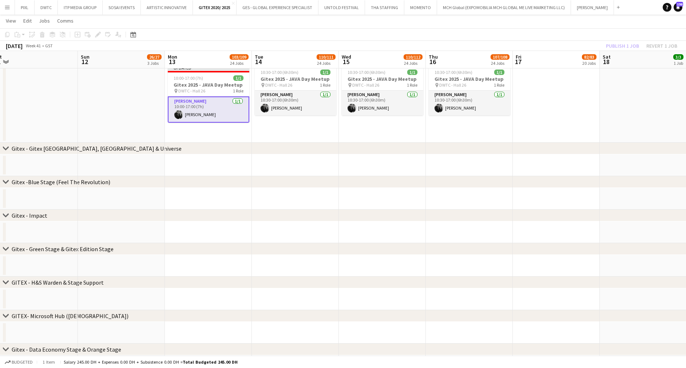
scroll to position [2676, 0]
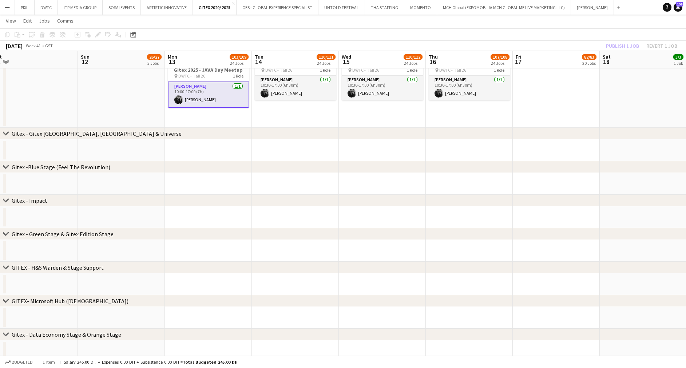
click at [629, 46] on div "Publish 1 job Revert 1 job" at bounding box center [642, 45] width 89 height 9
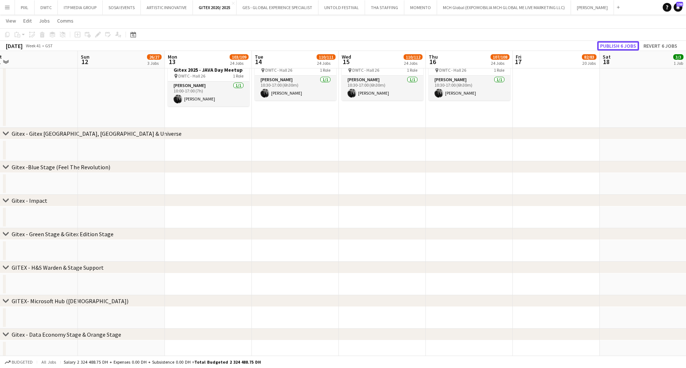
click at [629, 46] on button "Publish 6 jobs" at bounding box center [619, 45] width 42 height 9
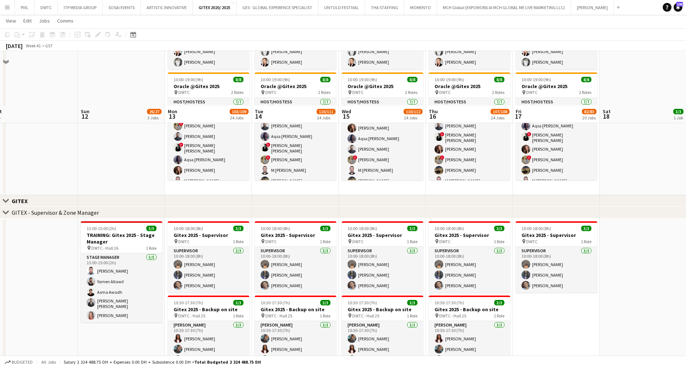
scroll to position [328, 0]
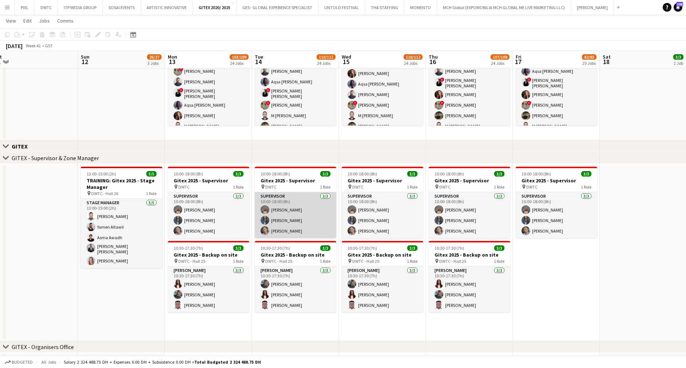
click at [299, 204] on app-card-role "Supervisor 3/3 10:00-18:00 (8h) Kristina Kukec Saima Tahir janet singh" at bounding box center [296, 215] width 82 height 46
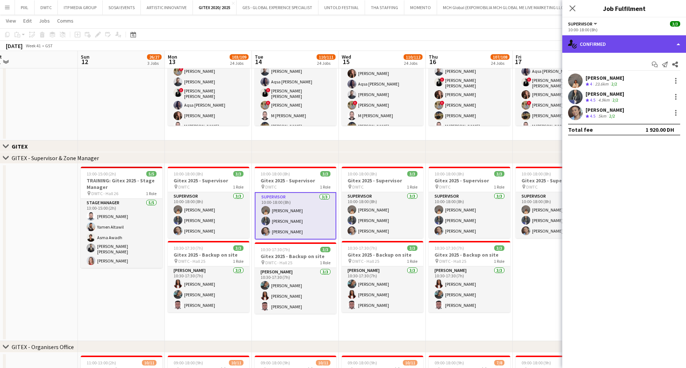
click at [628, 48] on div "single-neutral-actions-check-2 Confirmed" at bounding box center [625, 43] width 124 height 17
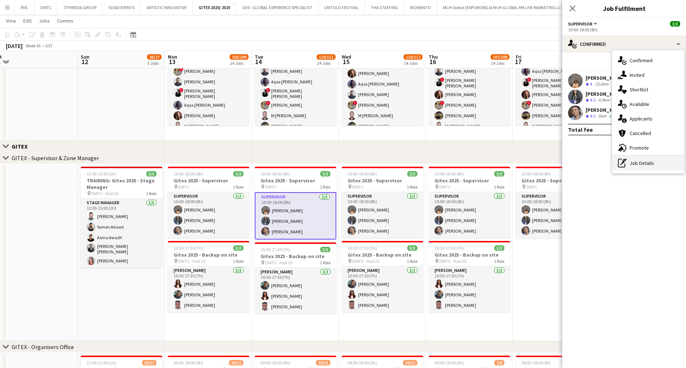
click at [636, 166] on div "pen-write Job Details" at bounding box center [648, 163] width 72 height 15
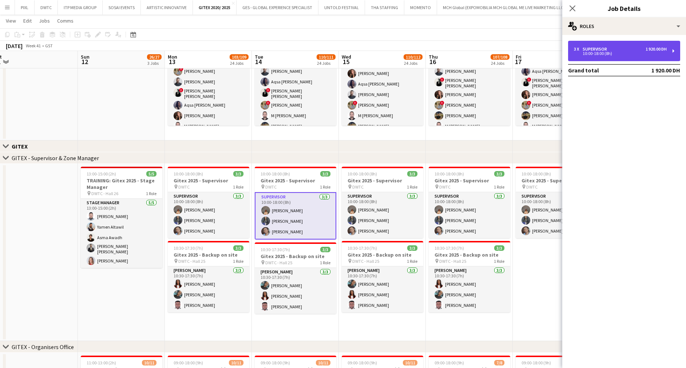
click at [592, 56] on div "3 x Supervisor 1 920.00 DH 10:00-18:00 (8h)" at bounding box center [624, 51] width 112 height 20
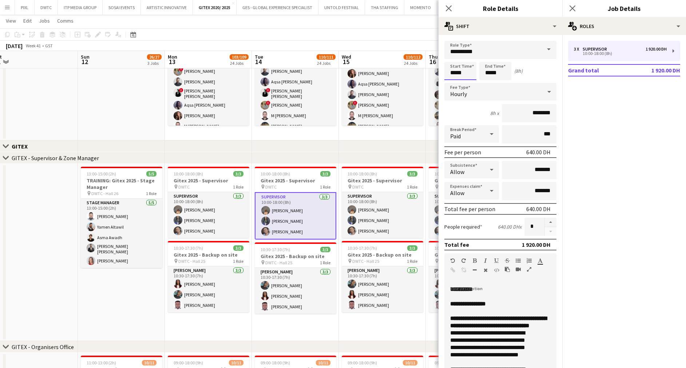
click at [468, 68] on input "*****" at bounding box center [461, 71] width 32 height 18
click at [468, 56] on div at bounding box center [468, 58] width 15 height 7
type input "*****"
click at [468, 56] on div at bounding box center [468, 58] width 15 height 7
click at [574, 6] on icon "Close pop-in" at bounding box center [572, 8] width 7 height 7
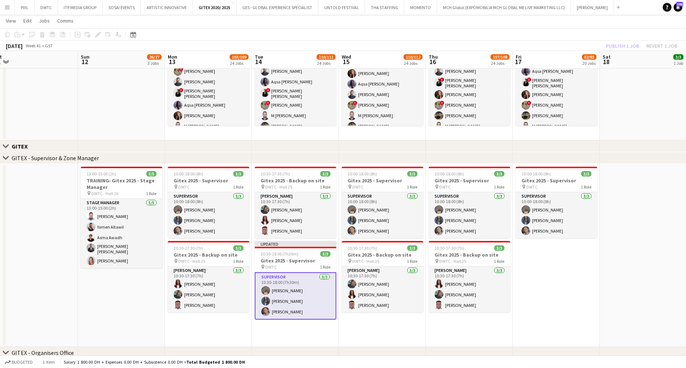
click at [581, 290] on app-date-cell "10:00-18:00 (8h) 3/3 Gitex 2025 - Supervisor pin DWTC 1 Role Supervisor 3/3 10:…" at bounding box center [556, 255] width 87 height 183
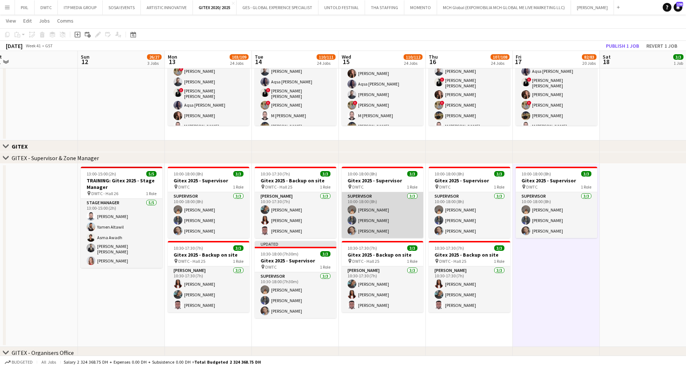
click at [384, 215] on app-card-role "Supervisor 3/3 10:00-18:00 (8h) Kristina Kukec Saima Tahir janet singh" at bounding box center [383, 215] width 82 height 46
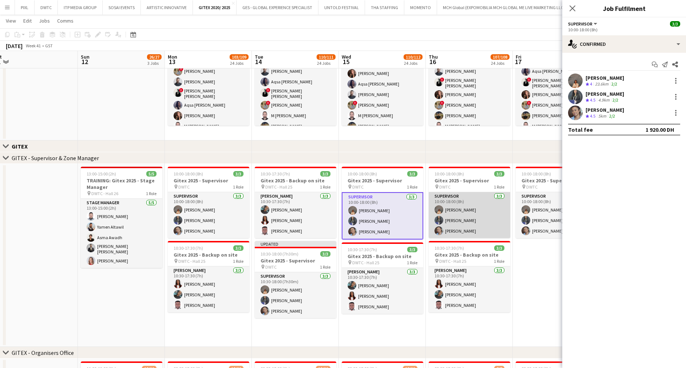
click at [466, 217] on app-card-role "Supervisor 3/3 10:00-18:00 (8h) Kristina Kukec Saima Tahir janet singh" at bounding box center [470, 215] width 82 height 46
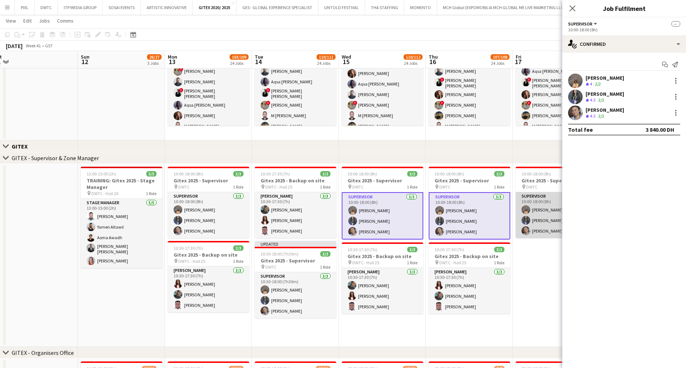
click at [553, 208] on app-card-role "Supervisor 3/3 10:00-18:00 (8h) Kristina Kukec Saima Tahir janet singh" at bounding box center [557, 215] width 82 height 46
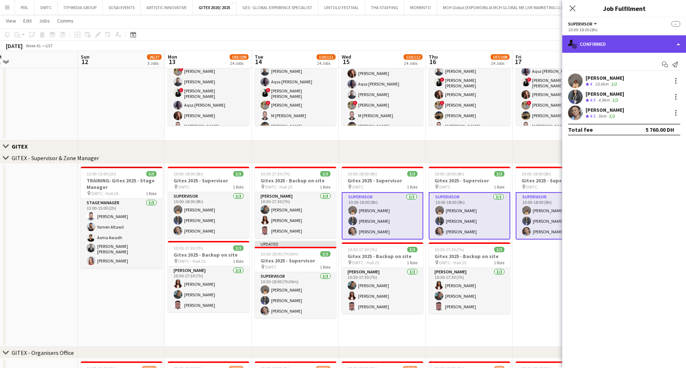
click at [618, 45] on div "single-neutral-actions-check-2 Confirmed" at bounding box center [625, 43] width 124 height 17
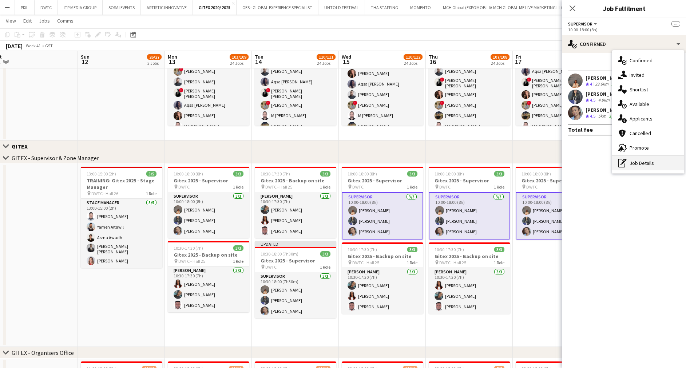
click at [637, 159] on div "pen-write Job Details" at bounding box center [648, 163] width 72 height 15
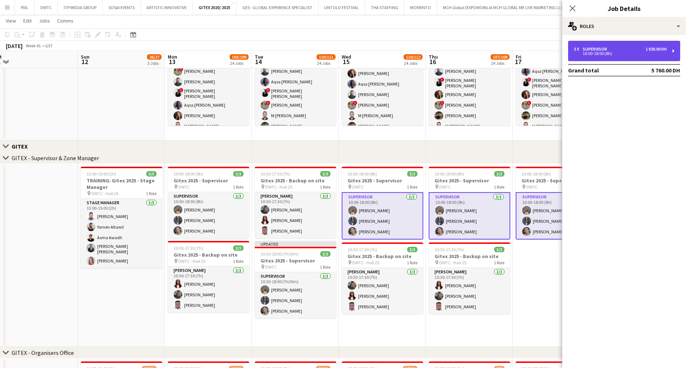
click at [600, 50] on div "Supervisor" at bounding box center [596, 49] width 27 height 5
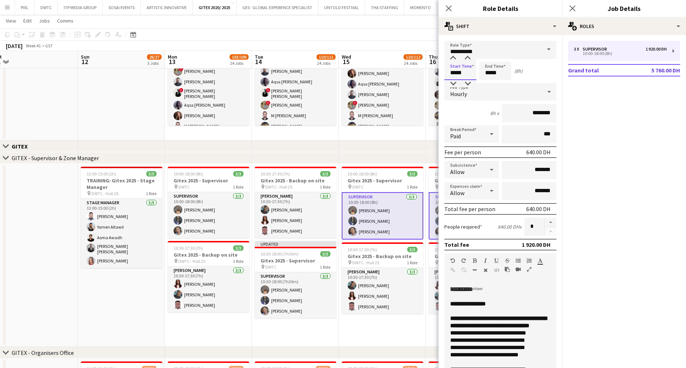
click at [467, 67] on input "*****" at bounding box center [461, 71] width 32 height 18
click at [468, 56] on div at bounding box center [468, 58] width 15 height 7
type input "*****"
click at [468, 56] on div at bounding box center [468, 58] width 15 height 7
click at [573, 7] on icon "Close pop-in" at bounding box center [572, 8] width 7 height 7
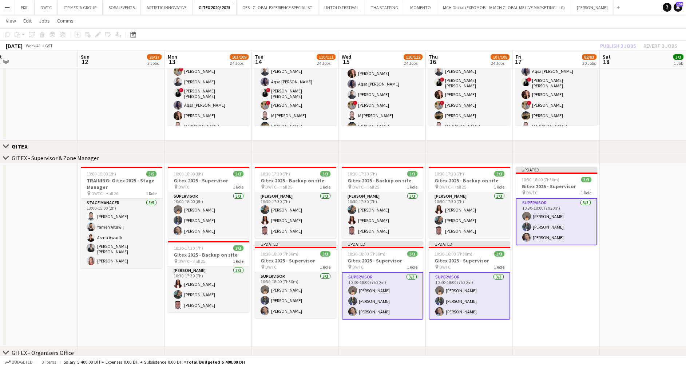
click at [634, 191] on app-date-cell at bounding box center [643, 255] width 87 height 183
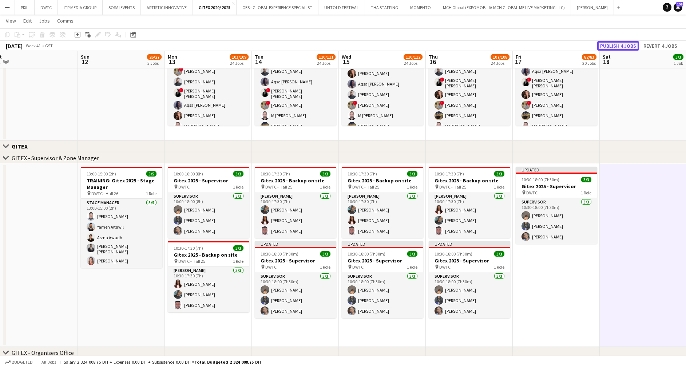
click at [619, 43] on button "Publish 4 jobs" at bounding box center [619, 45] width 42 height 9
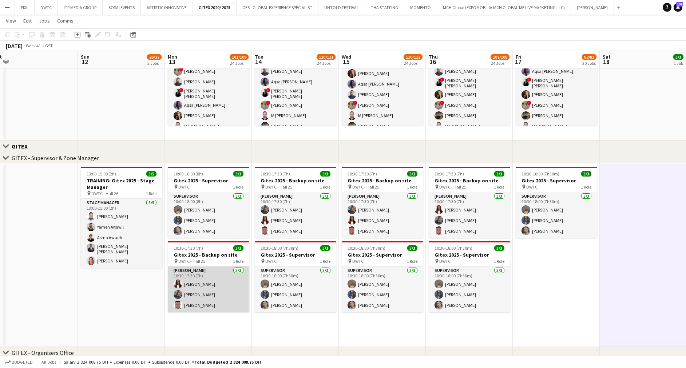
click at [214, 284] on app-card-role "Usher 3/3 10:30-17:30 (7h) Vivien Ezeji Vanesa Nyabera Jevas Nangsi" at bounding box center [209, 290] width 82 height 46
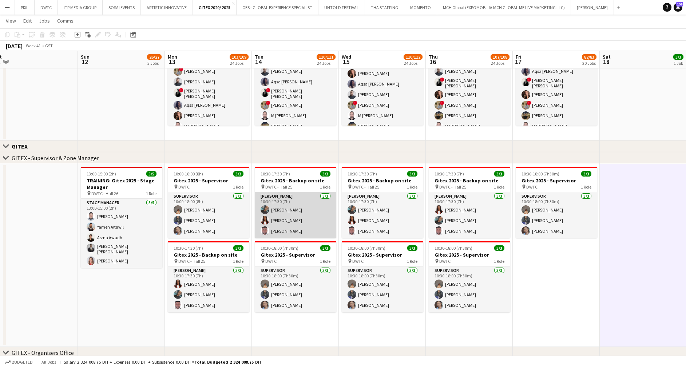
click at [293, 217] on app-card-role "Usher 3/3 10:30-17:30 (7h) Vanesa Nyabera Vivien Ezeji Jevas Nangsi" at bounding box center [296, 215] width 82 height 46
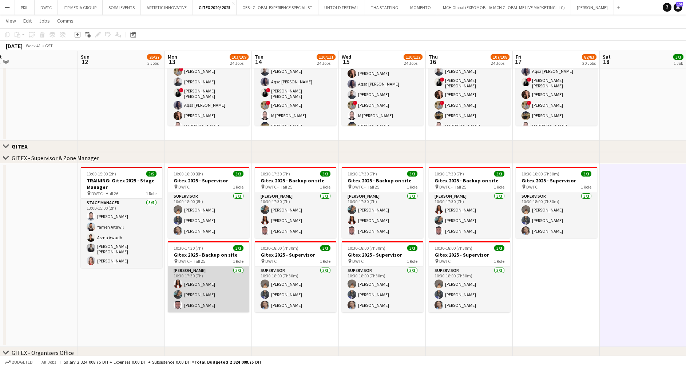
click at [199, 311] on app-card-role "Usher 3/3 10:30-17:30 (7h) Vivien Ezeji Vanesa Nyabera Jevas Nangsi" at bounding box center [209, 290] width 82 height 46
click at [212, 290] on app-card-role "Usher 3/3 10:30-17:30 (7h) Vivien Ezeji Vanesa Nyabera Jevas Nangsi" at bounding box center [209, 290] width 82 height 46
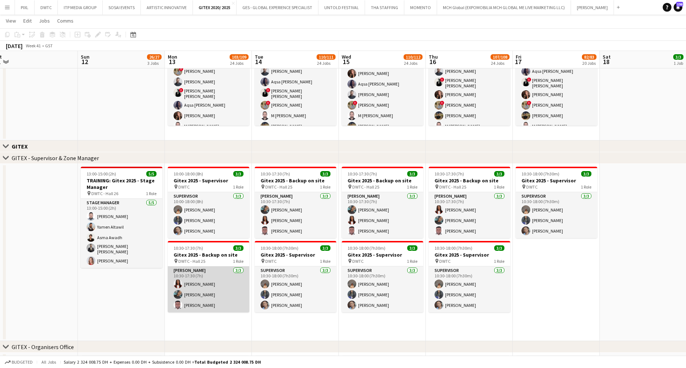
click at [210, 287] on app-card-role "Usher 3/3 10:30-17:30 (7h) Vivien Ezeji Vanesa Nyabera Jevas Nangsi" at bounding box center [209, 290] width 82 height 46
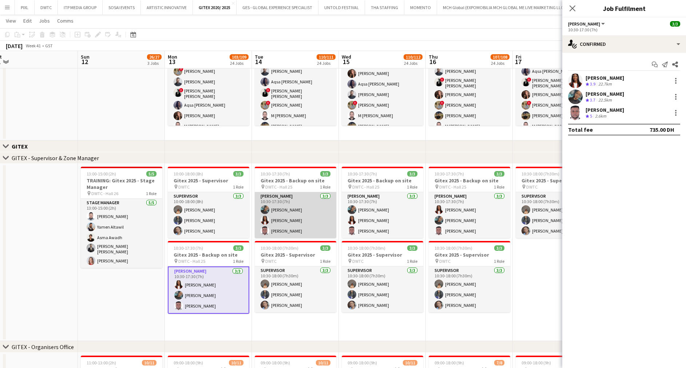
click at [312, 217] on app-card-role "Usher 3/3 10:30-17:30 (7h) Vanesa Nyabera Vivien Ezeji Jevas Nangsi" at bounding box center [296, 215] width 82 height 46
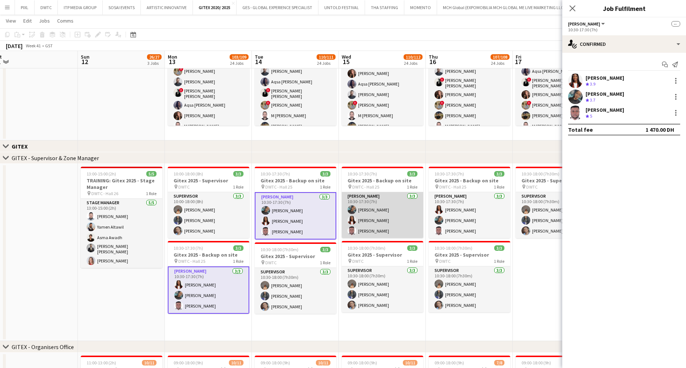
click at [373, 208] on app-card-role "Usher 3/3 10:30-17:30 (7h) Vanesa Nyabera Vivien Ezeji Jevas Nangsi" at bounding box center [383, 215] width 82 height 46
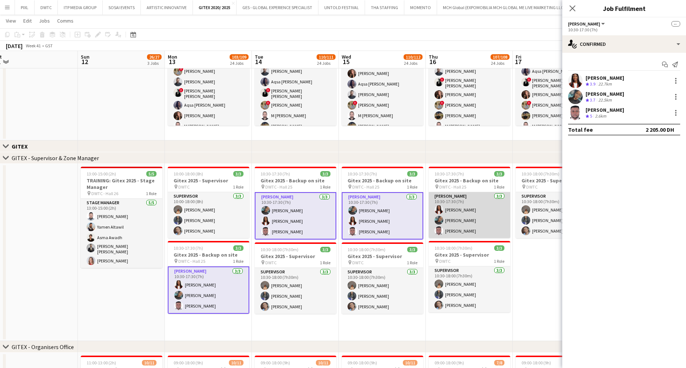
click at [460, 206] on app-card-role "Usher 3/3 10:30-17:30 (7h) Vivien Ezeji Vanesa Nyabera Jevas Nangsi" at bounding box center [470, 215] width 82 height 46
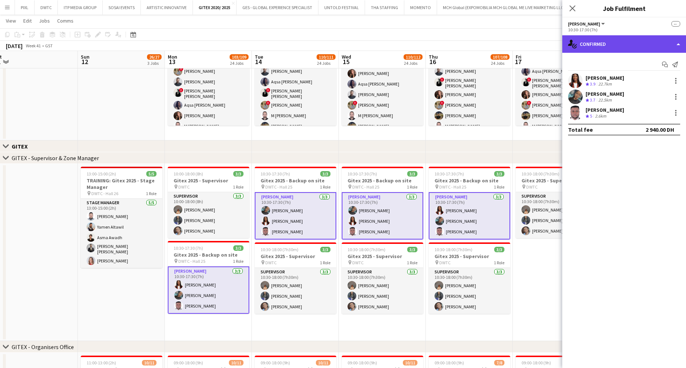
click at [634, 48] on div "single-neutral-actions-check-2 Confirmed" at bounding box center [625, 43] width 124 height 17
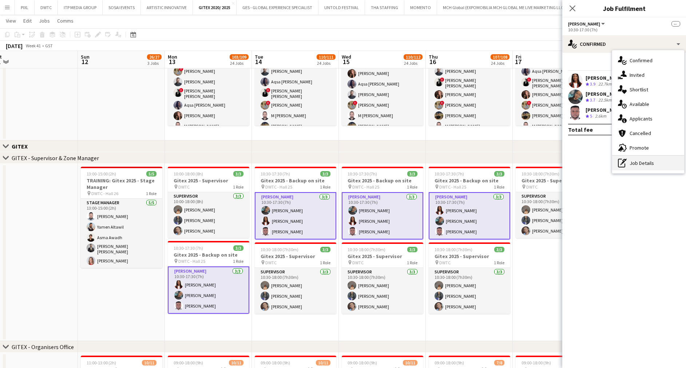
click at [629, 165] on div "pen-write Job Details" at bounding box center [648, 163] width 72 height 15
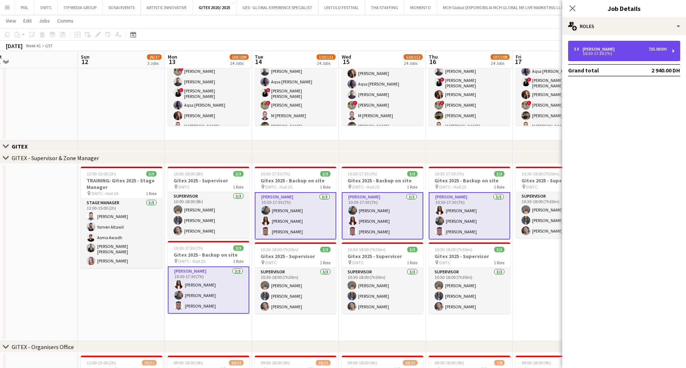
click at [607, 48] on div "3 x [PERSON_NAME] 735.00 DH" at bounding box center [620, 49] width 93 height 5
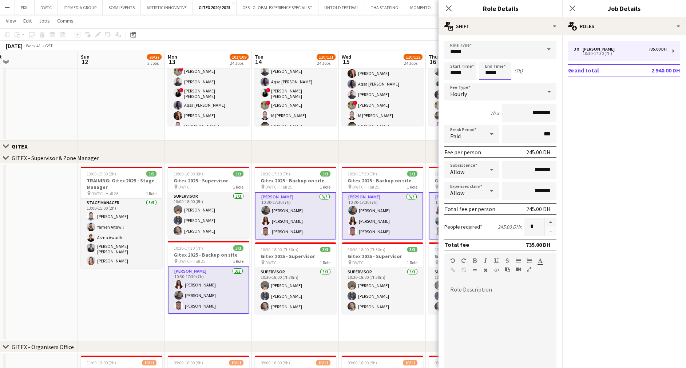
click at [495, 73] on input "*****" at bounding box center [496, 71] width 32 height 18
click at [503, 82] on div at bounding box center [503, 83] width 15 height 7
type input "*****"
click at [503, 82] on div at bounding box center [503, 83] width 15 height 7
click at [575, 6] on icon "Close pop-in" at bounding box center [572, 8] width 7 height 7
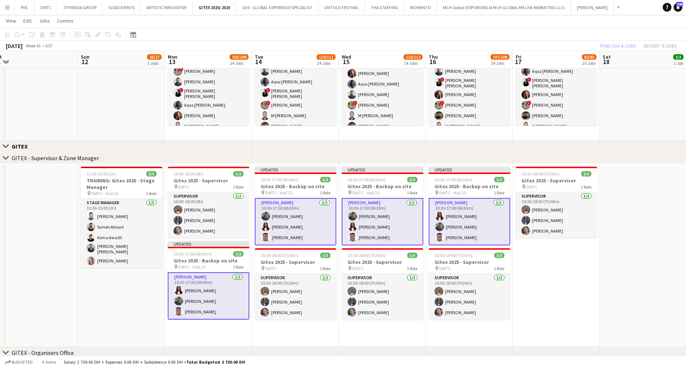
click at [613, 44] on div "Publish 4 jobs Revert 4 jobs" at bounding box center [639, 45] width 95 height 9
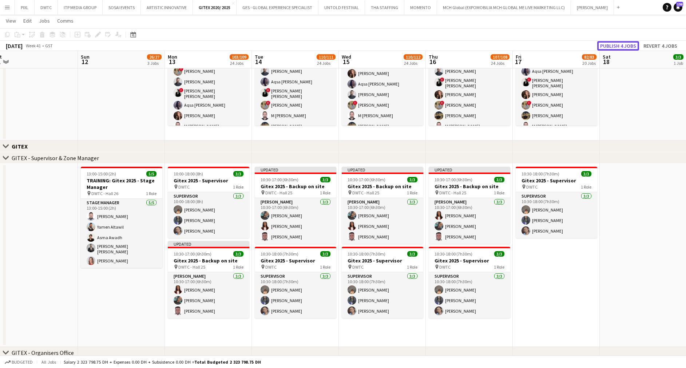
click at [613, 44] on button "Publish 4 jobs" at bounding box center [619, 45] width 42 height 9
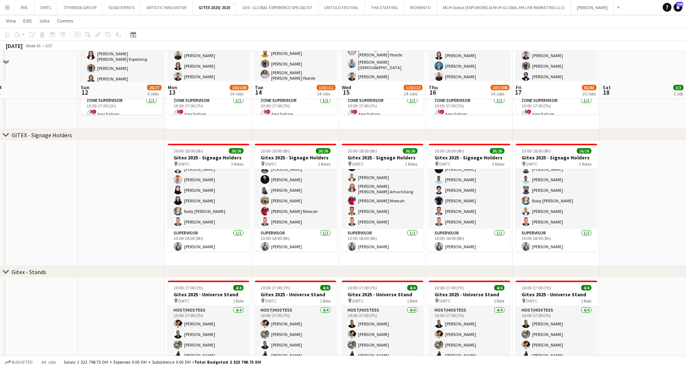
scroll to position [929, 0]
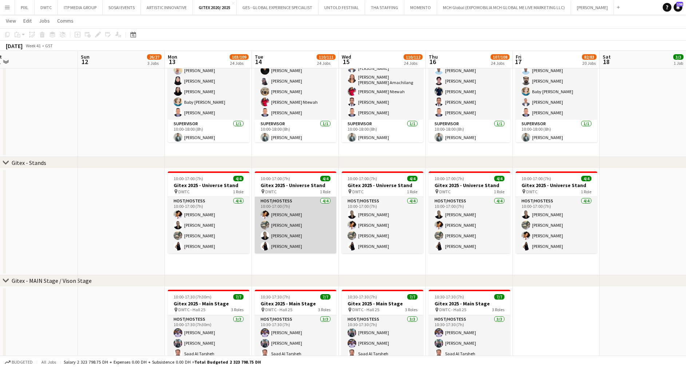
click at [301, 229] on app-card-role "Host/Hostess 4/4 10:00-17:00 (7h) Cynthia Stanley Alexandra Verhun Karina Shuli…" at bounding box center [296, 225] width 82 height 56
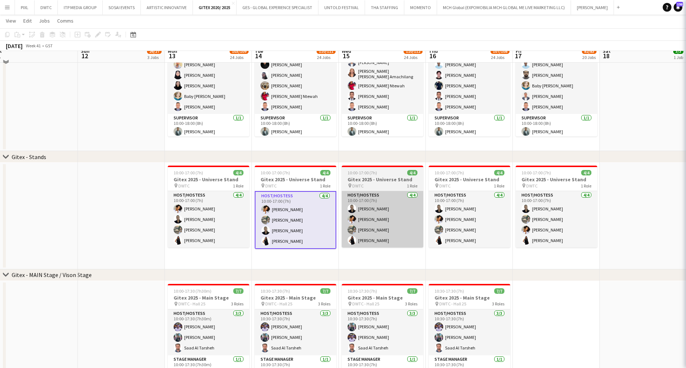
scroll to position [923, 0]
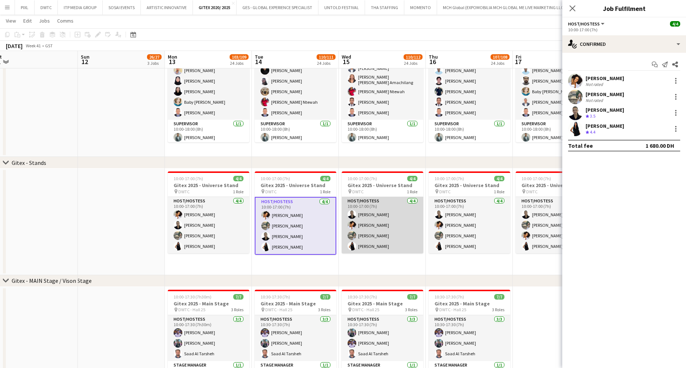
click at [378, 231] on app-card-role "Host/Hostess 4/4 10:00-17:00 (7h) Karina Shuliatytska Cynthia Stanley Alexandra…" at bounding box center [383, 225] width 82 height 56
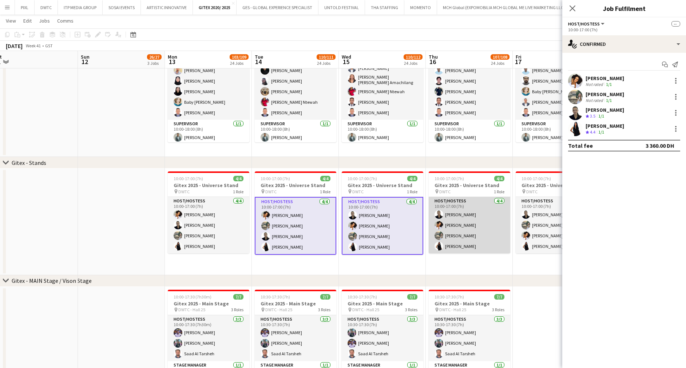
click at [462, 221] on app-card-role "Host/Hostess 4/4 10:00-17:00 (7h) Karina Shuliatytska Cynthia Stanley Alexandra…" at bounding box center [470, 225] width 82 height 56
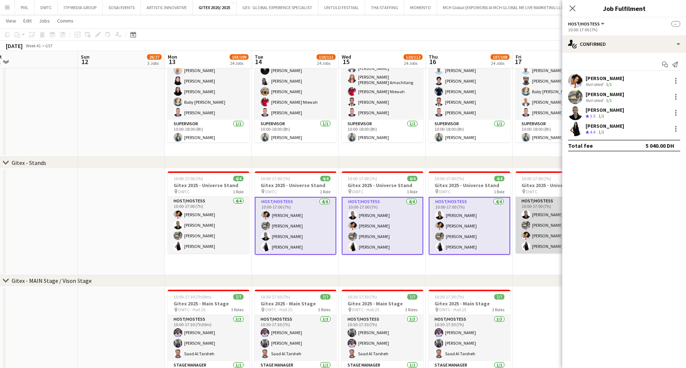
click at [539, 214] on app-card-role "Host/Hostess 4/4 10:00-17:00 (7h) Karina Shuliatytska Alexandra Verhun Cynthia …" at bounding box center [557, 225] width 82 height 56
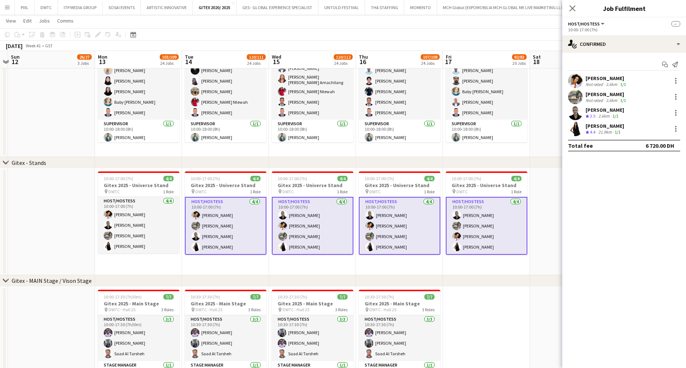
scroll to position [0, 271]
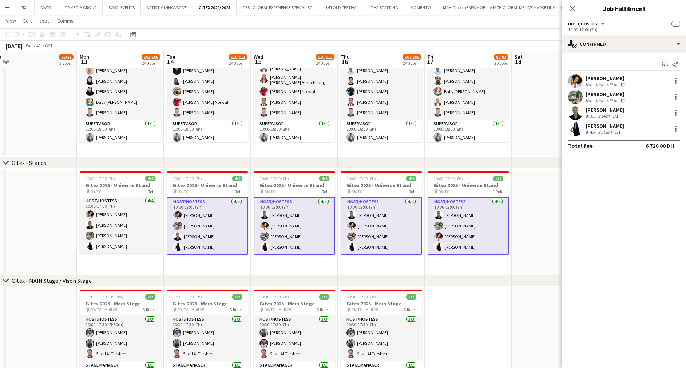
drag, startPoint x: 292, startPoint y: 232, endPoint x: 204, endPoint y: 236, distance: 88.2
click at [602, 42] on div "single-neutral-actions-check-2 Confirmed" at bounding box center [625, 43] width 124 height 17
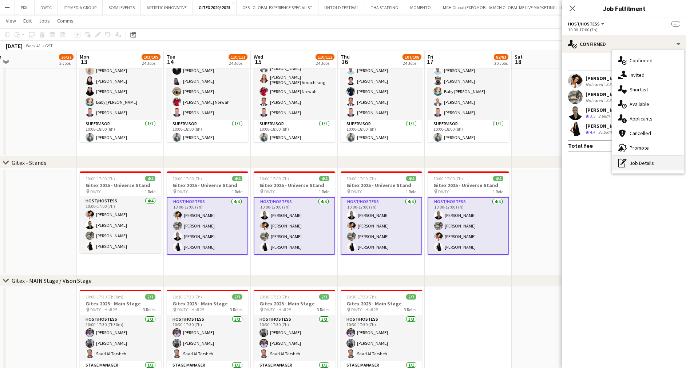
click at [645, 164] on div "pen-write Job Details" at bounding box center [648, 163] width 72 height 15
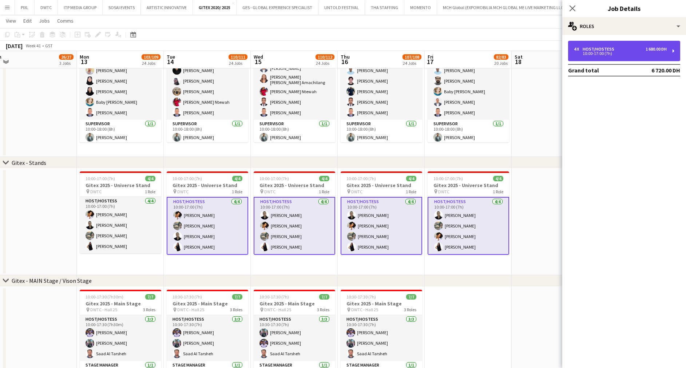
click at [602, 48] on div "Host/Hostess" at bounding box center [600, 49] width 35 height 5
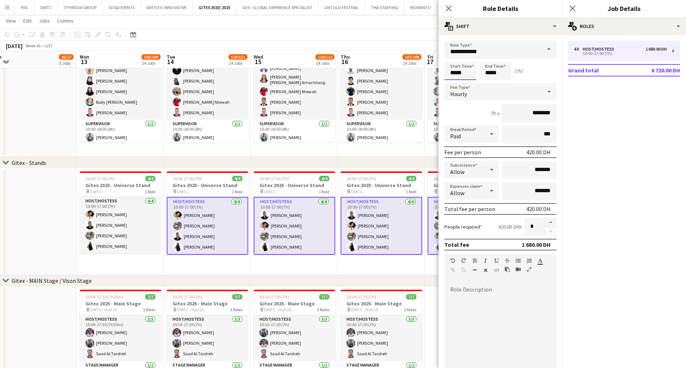
click at [457, 68] on input "*****" at bounding box center [461, 71] width 32 height 18
click at [468, 57] on div at bounding box center [468, 58] width 15 height 7
type input "*****"
click at [468, 57] on div at bounding box center [468, 58] width 15 height 7
click at [572, 8] on icon at bounding box center [572, 8] width 7 height 7
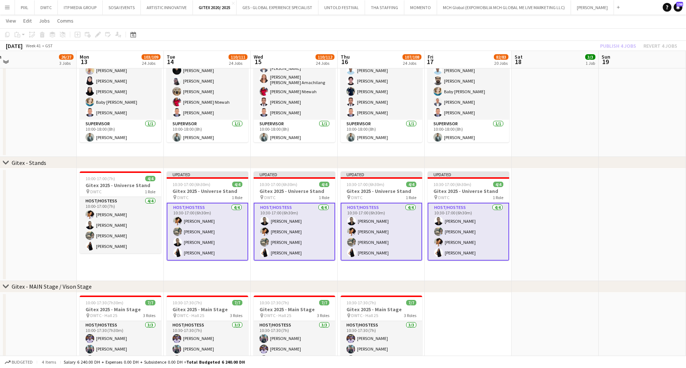
click at [611, 47] on div "Publish 4 jobs Revert 4 jobs" at bounding box center [639, 45] width 95 height 9
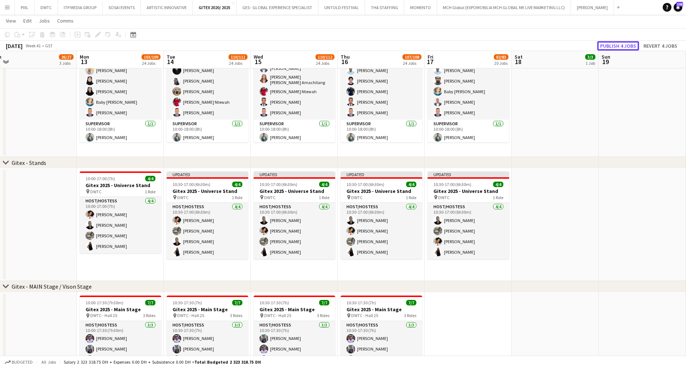
click at [611, 47] on button "Publish 4 jobs" at bounding box center [619, 45] width 42 height 9
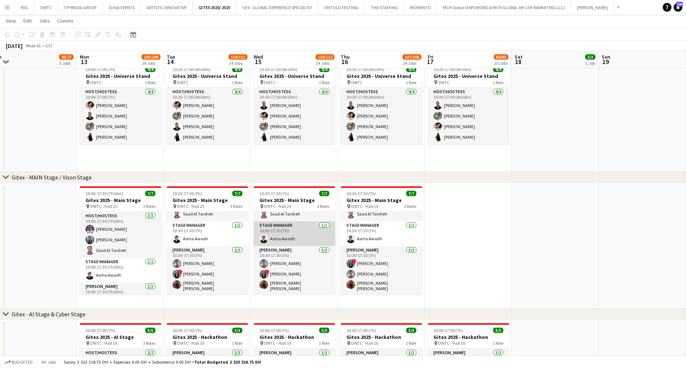
scroll to position [0, 0]
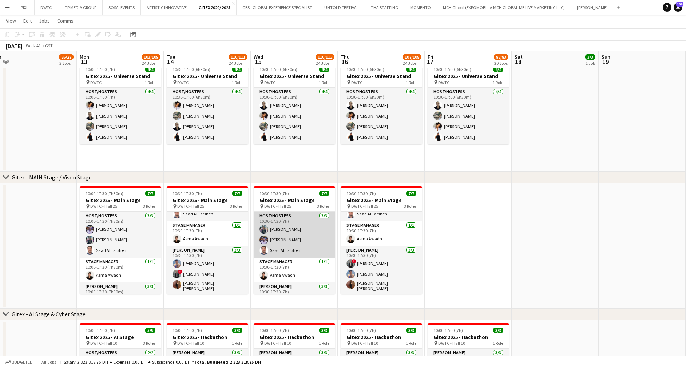
click at [292, 237] on app-card-role "Host/Hostess 3/3 10:30-17:30 (7h) Nuriza Achilova Omar Layth Saad Al Tarsheh" at bounding box center [295, 235] width 82 height 46
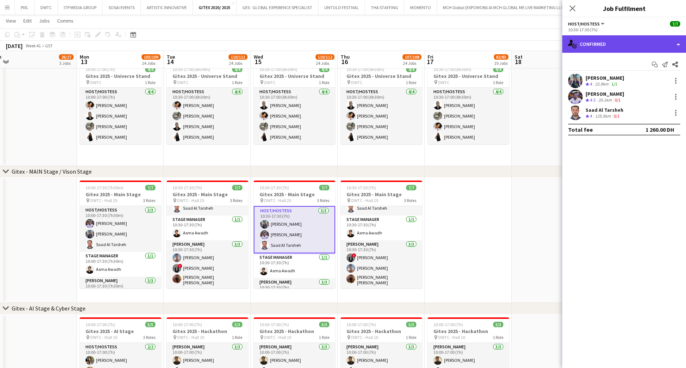
click at [600, 46] on div "single-neutral-actions-check-2 Confirmed" at bounding box center [625, 43] width 124 height 17
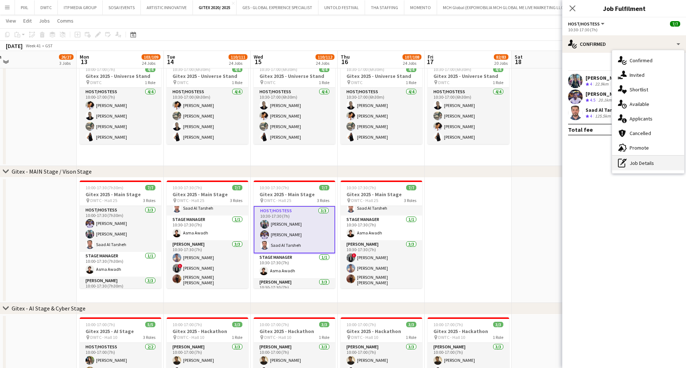
click at [641, 160] on div "pen-write Job Details" at bounding box center [648, 163] width 72 height 15
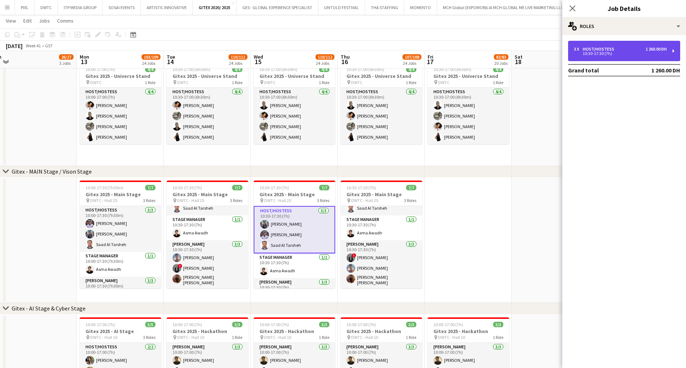
click at [610, 50] on div "Host/Hostess" at bounding box center [600, 49] width 35 height 5
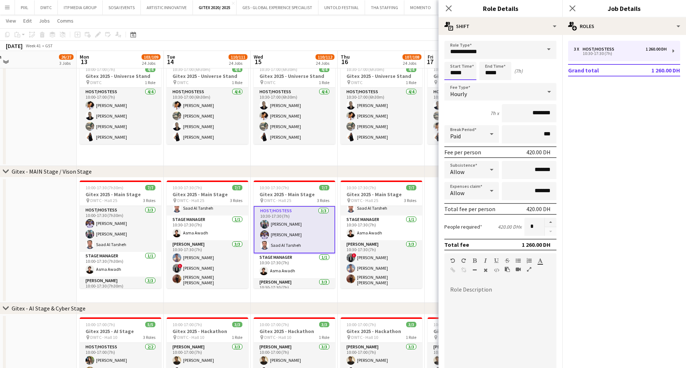
click at [469, 68] on input "*****" at bounding box center [461, 71] width 32 height 18
click at [454, 80] on div at bounding box center [453, 83] width 15 height 7
click at [468, 82] on div at bounding box center [468, 83] width 15 height 7
type input "*****"
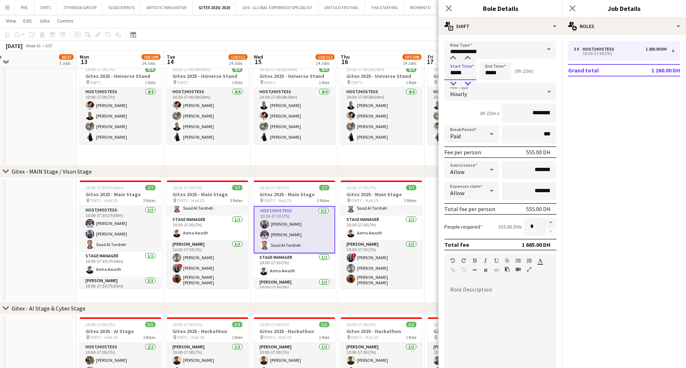
click at [468, 82] on div at bounding box center [468, 83] width 15 height 7
click at [285, 263] on app-card-role "Stage Manager 1/1 10:30-17:30 (7h) Asma Awadh" at bounding box center [295, 265] width 82 height 25
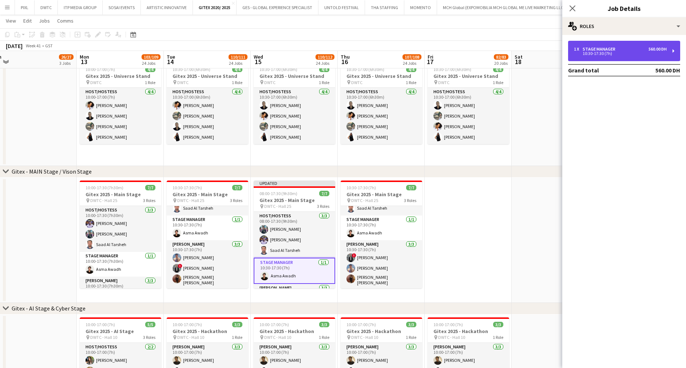
click at [596, 52] on div "10:30-17:30 (7h)" at bounding box center [620, 54] width 93 height 4
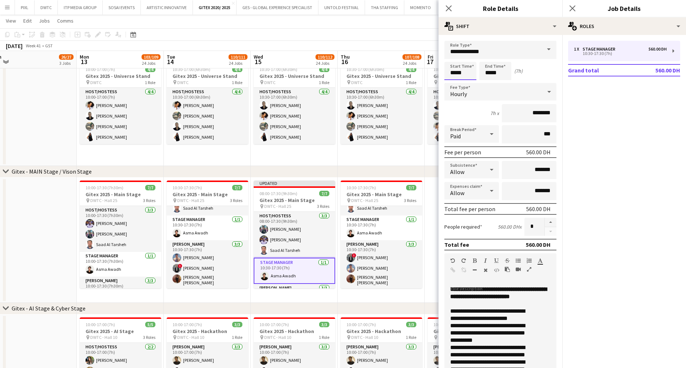
click at [463, 66] on input "*****" at bounding box center [461, 71] width 32 height 18
click at [454, 83] on div at bounding box center [453, 83] width 15 height 7
click at [470, 82] on div at bounding box center [468, 83] width 15 height 7
type input "*****"
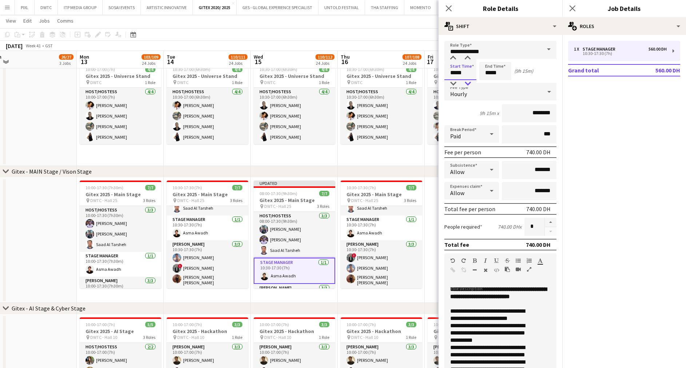
click at [470, 82] on div at bounding box center [468, 83] width 15 height 7
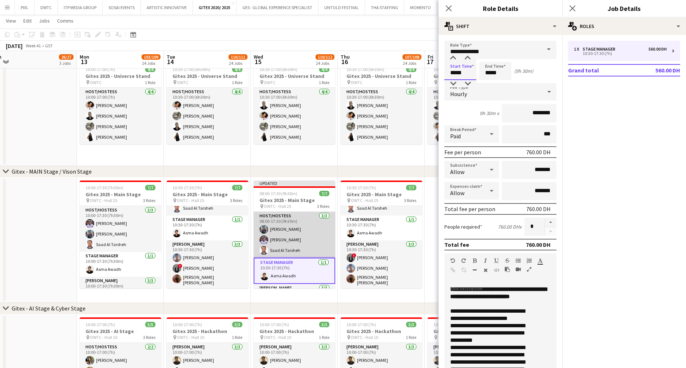
scroll to position [44, 0]
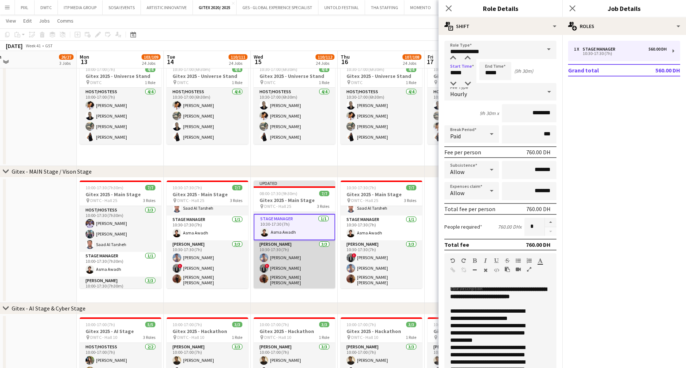
click at [296, 254] on app-card-role "Usher 3/3 10:30-17:30 (7h) Dan Agunos ! Hassan Elasfory Marium Akhtar Muhammad …" at bounding box center [295, 264] width 82 height 48
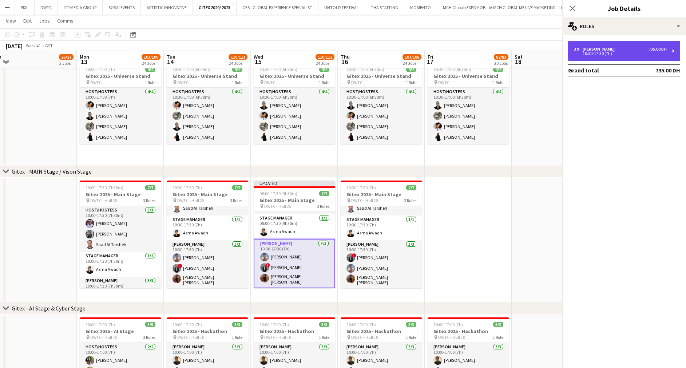
click at [601, 52] on div "10:30-17:30 (7h)" at bounding box center [620, 54] width 93 height 4
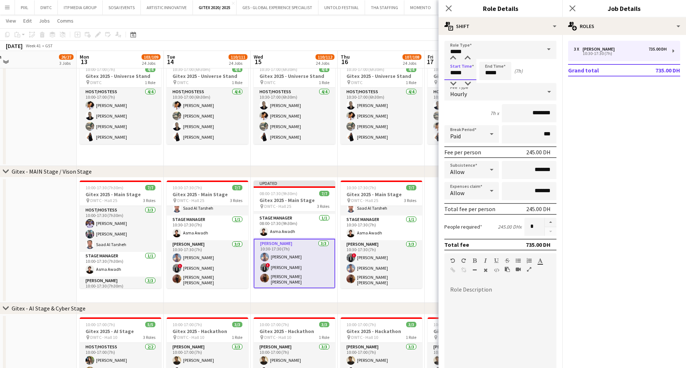
click at [462, 69] on input "*****" at bounding box center [461, 71] width 32 height 18
click at [454, 85] on div at bounding box center [453, 83] width 15 height 7
click at [471, 84] on div at bounding box center [468, 83] width 15 height 7
type input "*****"
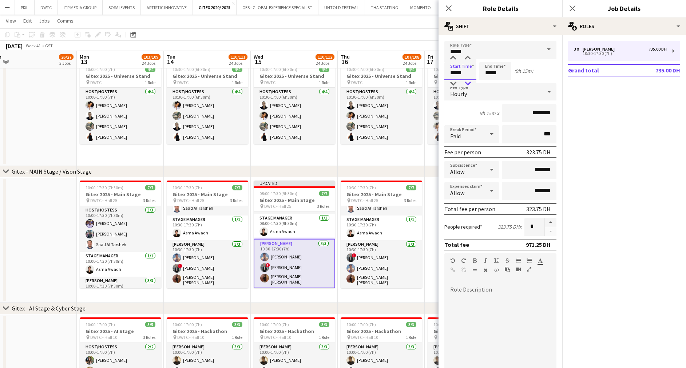
click at [471, 84] on div at bounding box center [468, 83] width 15 height 7
click at [574, 7] on icon at bounding box center [572, 8] width 7 height 7
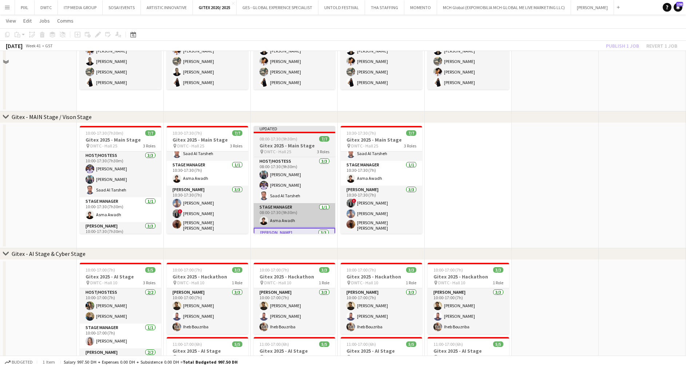
scroll to position [977, 0]
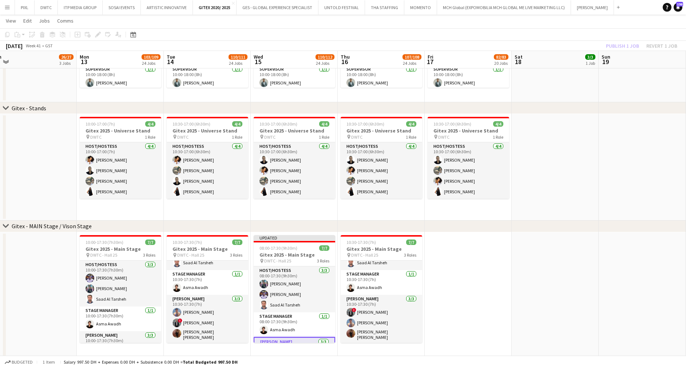
click at [627, 46] on div "Publish 1 job Revert 1 job" at bounding box center [642, 45] width 89 height 9
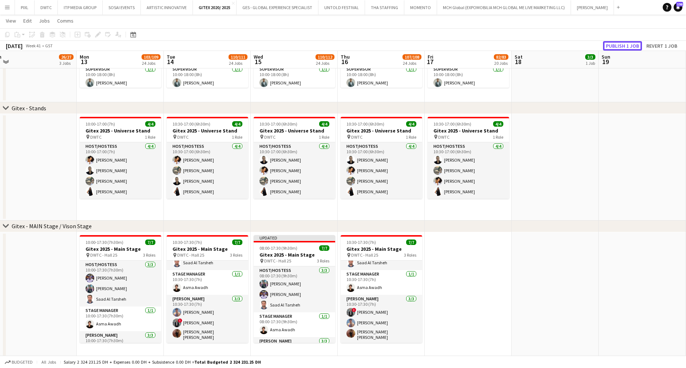
click at [627, 46] on button "Publish 1 job" at bounding box center [622, 45] width 39 height 9
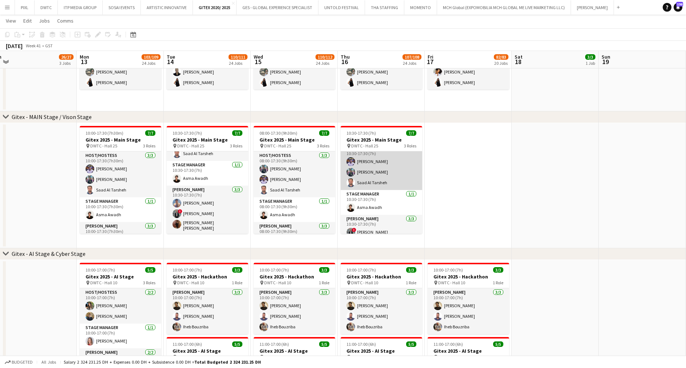
scroll to position [0, 0]
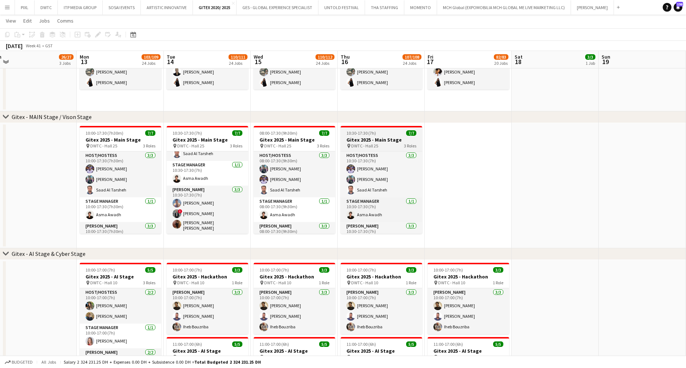
click at [383, 135] on div "10:30-17:30 (7h) 7/7" at bounding box center [382, 132] width 82 height 5
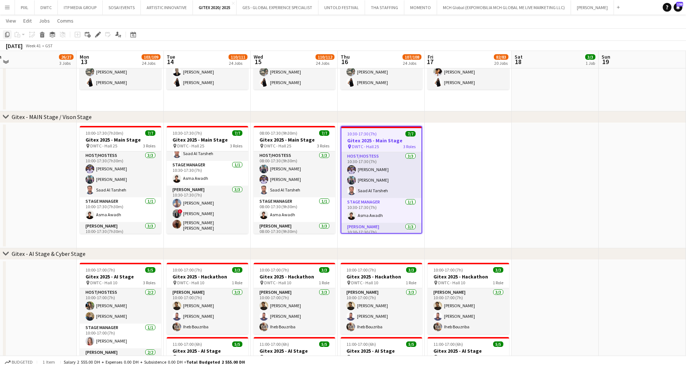
click at [8, 34] on icon "Copy" at bounding box center [7, 35] width 6 height 6
click at [469, 179] on app-date-cell at bounding box center [468, 185] width 87 height 125
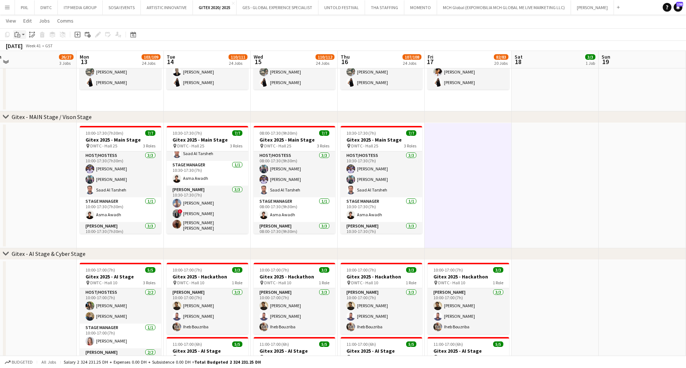
click at [21, 34] on div "Paste" at bounding box center [17, 34] width 9 height 9
click at [32, 61] on link "Paste with crew Ctrl+Shift+V" at bounding box center [53, 61] width 68 height 7
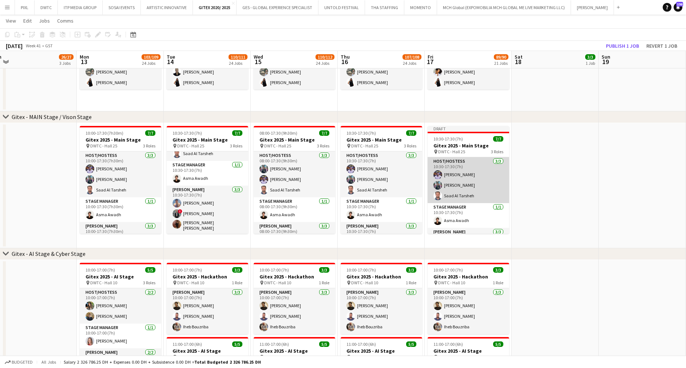
click at [448, 177] on app-card-role "Host/Hostess 3/3 10:30-17:30 (7h) Omar Layth Nuriza Achilova Saad Al Tarsheh" at bounding box center [469, 180] width 82 height 46
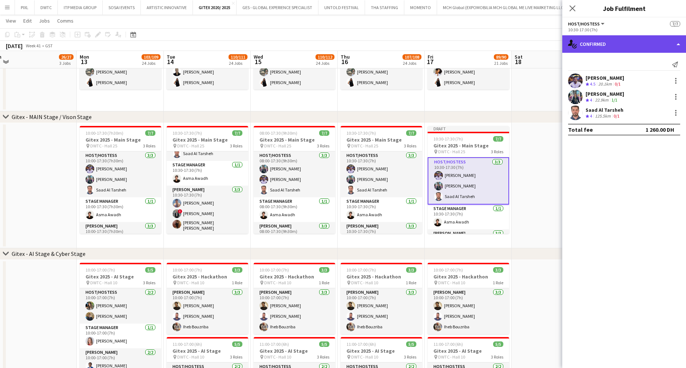
click at [624, 46] on div "single-neutral-actions-check-2 Confirmed" at bounding box center [625, 43] width 124 height 17
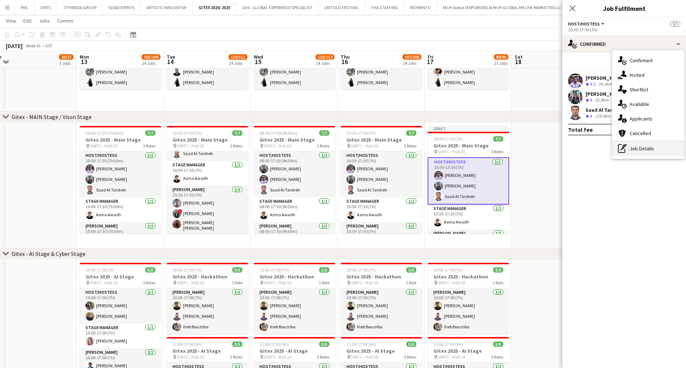
click at [649, 149] on div "pen-write Job Details" at bounding box center [648, 148] width 72 height 15
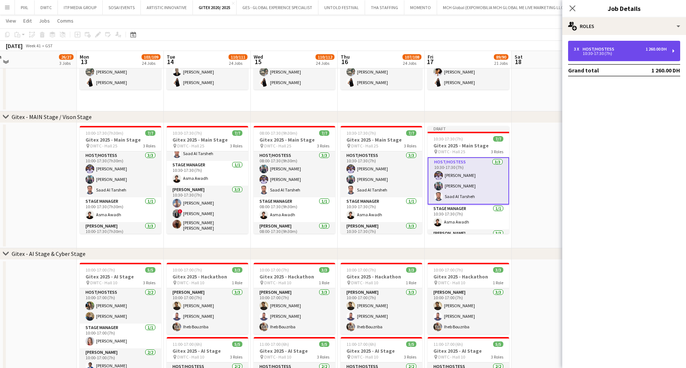
click at [595, 45] on div "3 x Host/Hostess 1 260.00 DH 10:30-17:30 (7h)" at bounding box center [624, 51] width 112 height 20
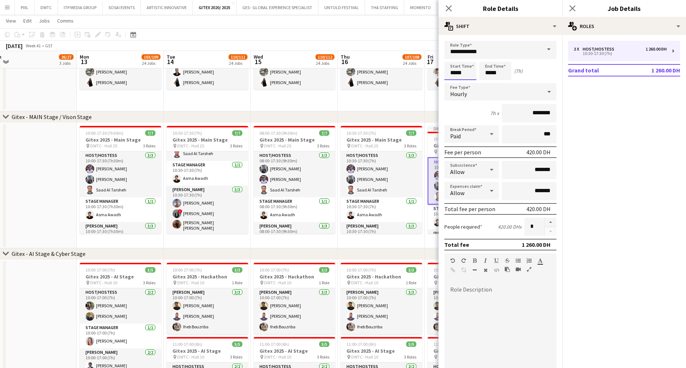
click at [462, 70] on input "*****" at bounding box center [461, 71] width 32 height 18
click at [466, 83] on div at bounding box center [468, 83] width 15 height 7
type input "*****"
click at [466, 83] on div at bounding box center [468, 83] width 15 height 7
click at [491, 68] on input "*****" at bounding box center [496, 71] width 32 height 18
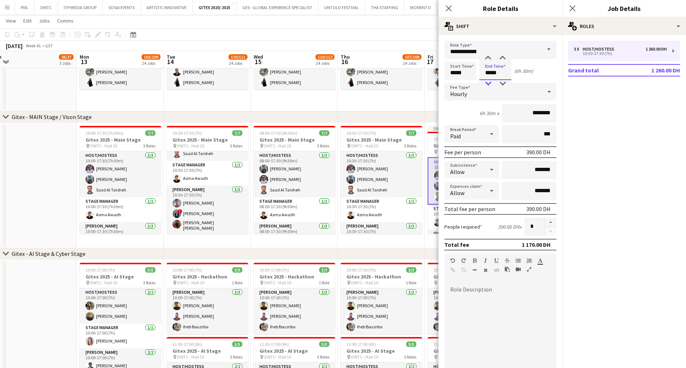
click at [490, 83] on div at bounding box center [488, 83] width 15 height 7
click at [507, 82] on div at bounding box center [503, 83] width 15 height 7
type input "*****"
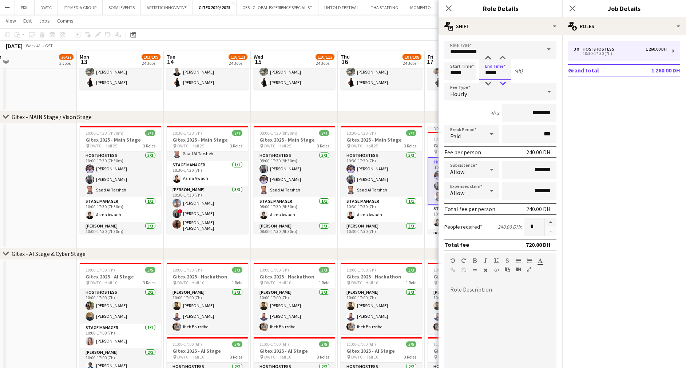
click at [507, 82] on div at bounding box center [503, 83] width 15 height 7
click at [572, 7] on icon at bounding box center [572, 8] width 7 height 7
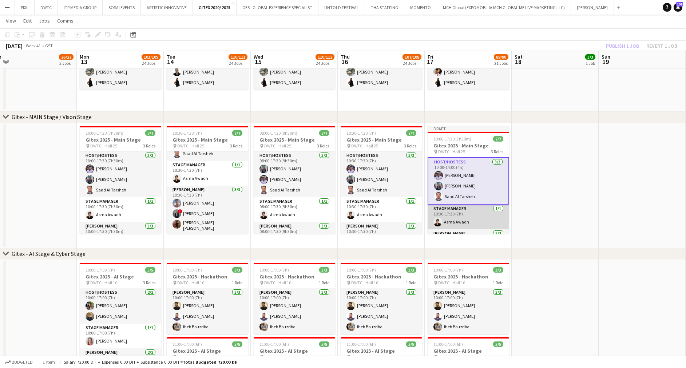
click at [471, 217] on app-card-role "Stage Manager 1/1 10:30-17:30 (7h) Asma Awadh" at bounding box center [469, 217] width 82 height 25
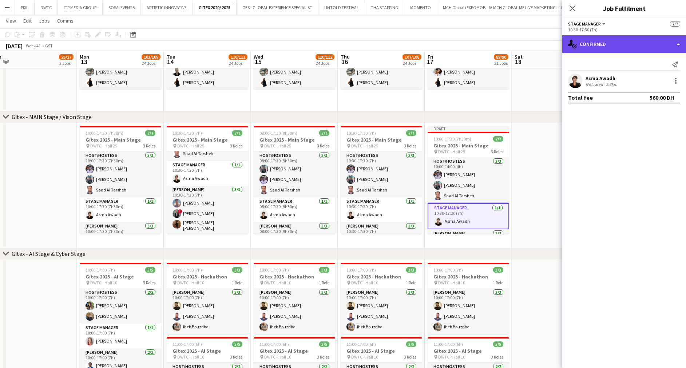
click at [599, 42] on div "single-neutral-actions-check-2 Confirmed" at bounding box center [625, 43] width 124 height 17
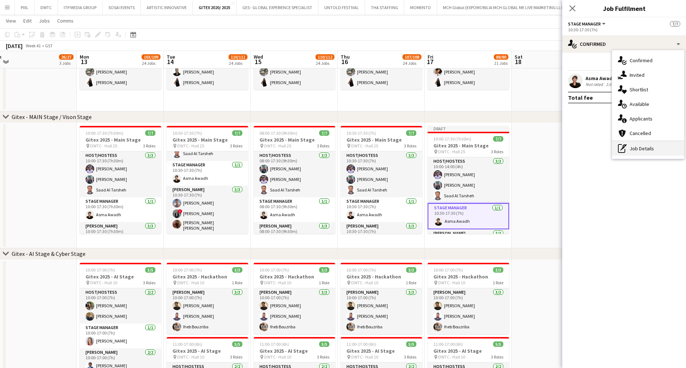
click at [633, 151] on div "pen-write Job Details" at bounding box center [648, 148] width 72 height 15
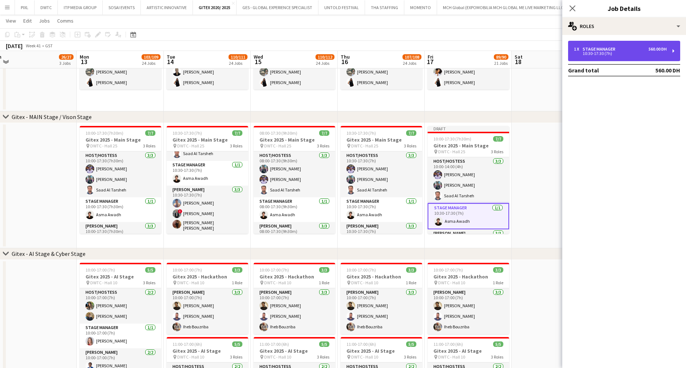
click at [584, 47] on div "Stage Manager" at bounding box center [601, 49] width 36 height 5
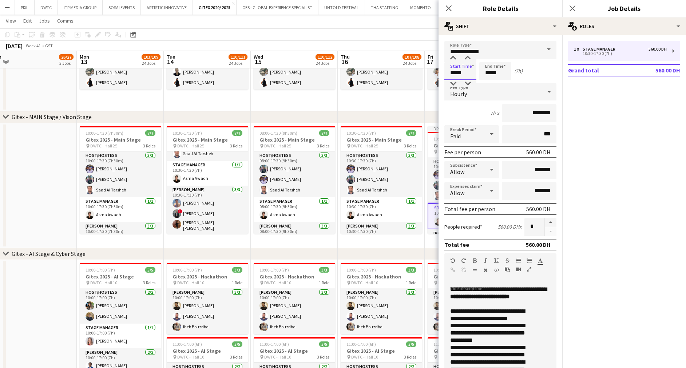
click at [454, 69] on input "*****" at bounding box center [461, 71] width 32 height 18
click at [470, 83] on div at bounding box center [468, 83] width 15 height 7
type input "*****"
click at [470, 83] on div at bounding box center [468, 83] width 15 height 7
click at [491, 69] on input "*****" at bounding box center [496, 71] width 32 height 18
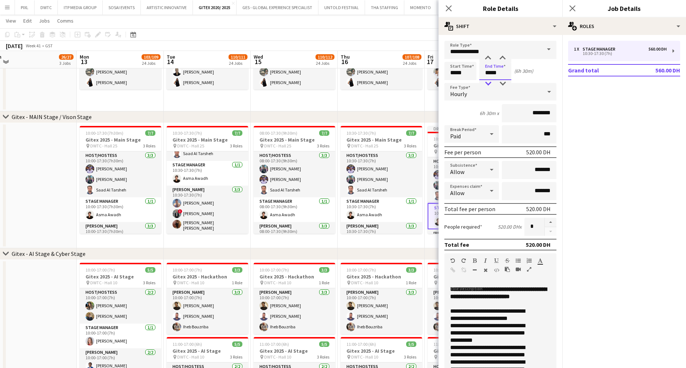
click at [489, 82] on div at bounding box center [488, 83] width 15 height 7
click at [504, 82] on div at bounding box center [503, 83] width 15 height 7
type input "*****"
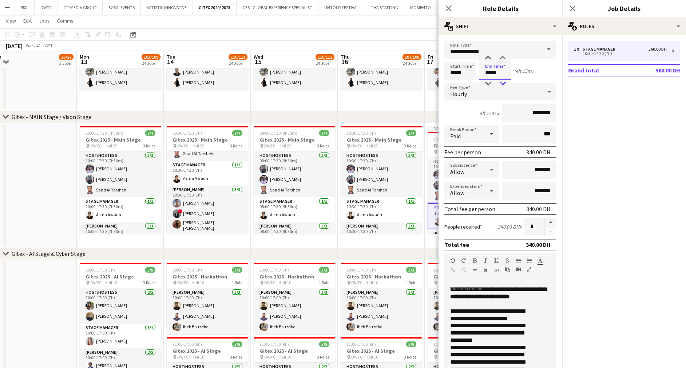
click at [504, 82] on div at bounding box center [503, 83] width 15 height 7
click at [572, 7] on icon "Close pop-in" at bounding box center [572, 8] width 7 height 7
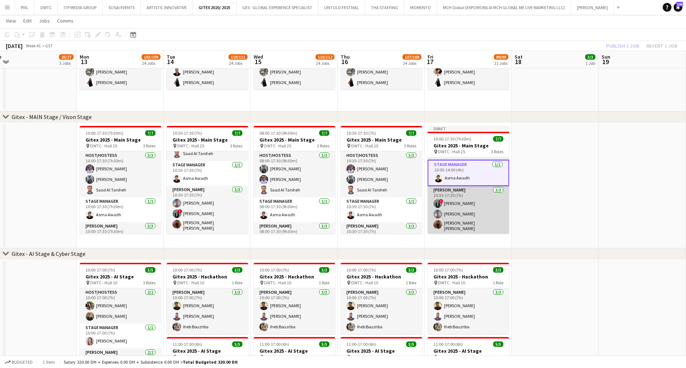
scroll to position [44, 0]
click at [477, 199] on app-card-role "Usher 3/3 10:30-17:30 (7h) ! Hassan Elasfory Dan Agunos Marium Akhtar Muhammad …" at bounding box center [469, 210] width 82 height 48
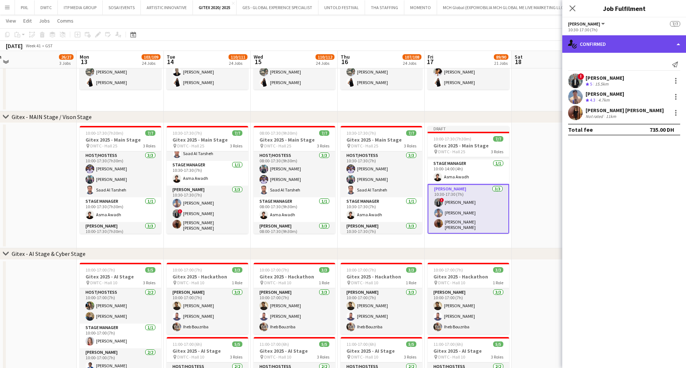
click at [592, 43] on div "single-neutral-actions-check-2 Confirmed" at bounding box center [625, 43] width 124 height 17
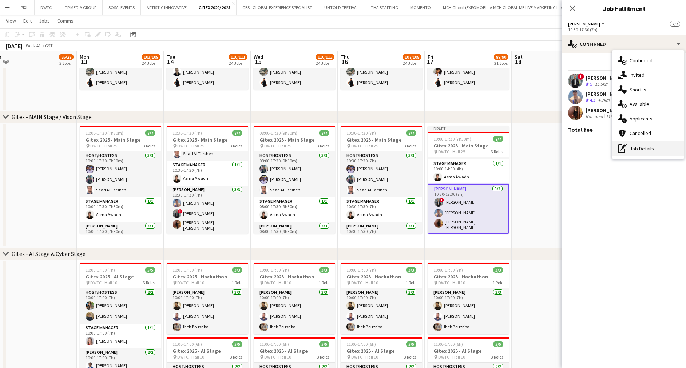
click at [644, 149] on div "pen-write Job Details" at bounding box center [648, 148] width 72 height 15
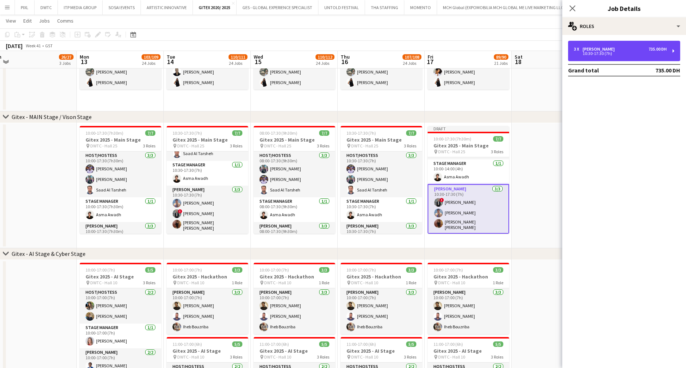
drag, startPoint x: 586, startPoint y: 46, endPoint x: 543, endPoint y: 63, distance: 46.1
click at [586, 47] on div "3 x [PERSON_NAME] 735.00 DH 10:30-17:30 (7h)" at bounding box center [624, 51] width 112 height 20
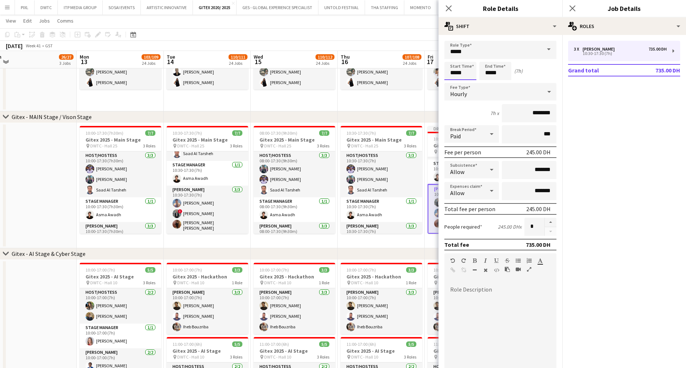
click at [462, 69] on input "*****" at bounding box center [461, 71] width 32 height 18
click at [468, 81] on div at bounding box center [468, 83] width 15 height 7
type input "*****"
click at [469, 81] on div at bounding box center [468, 83] width 15 height 7
click at [495, 69] on input "*****" at bounding box center [496, 71] width 32 height 18
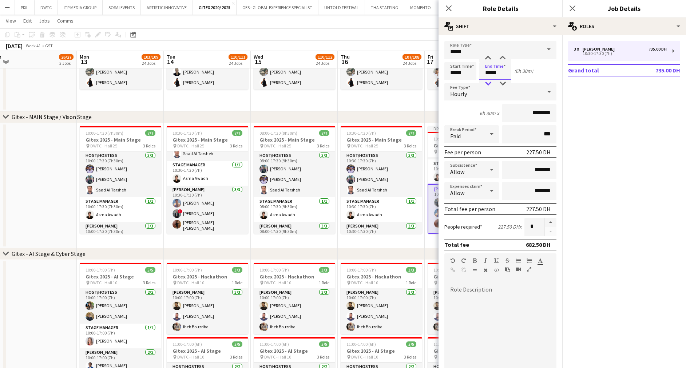
click at [486, 83] on div at bounding box center [488, 83] width 15 height 7
click at [507, 82] on div at bounding box center [503, 83] width 15 height 7
type input "*****"
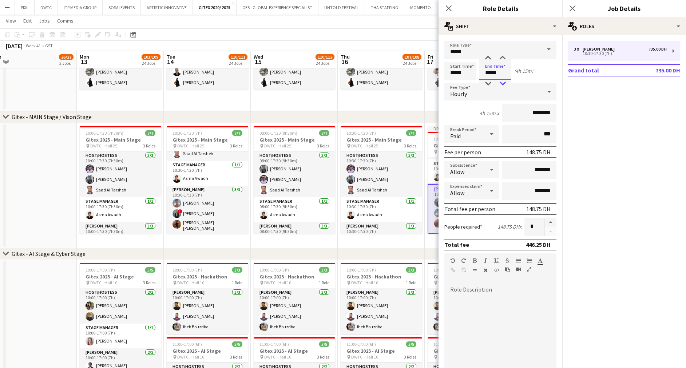
click at [507, 82] on div at bounding box center [503, 83] width 15 height 7
click at [571, 6] on icon at bounding box center [572, 8] width 7 height 7
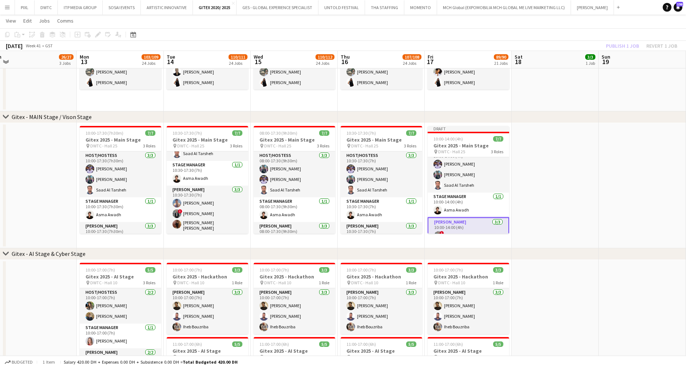
scroll to position [0, 0]
click at [619, 42] on div "Publish 1 job Revert 1 job" at bounding box center [642, 45] width 89 height 9
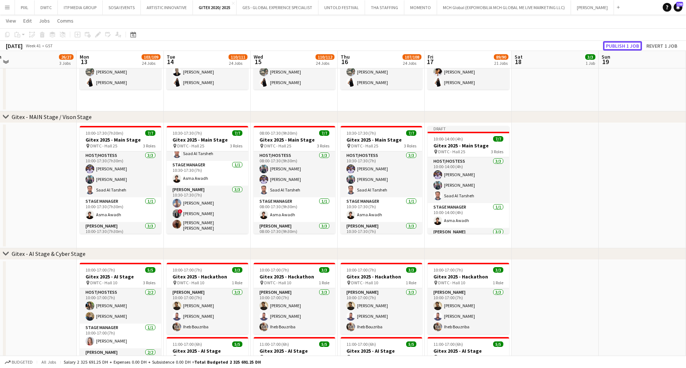
click at [619, 42] on button "Publish 1 job" at bounding box center [622, 45] width 39 height 9
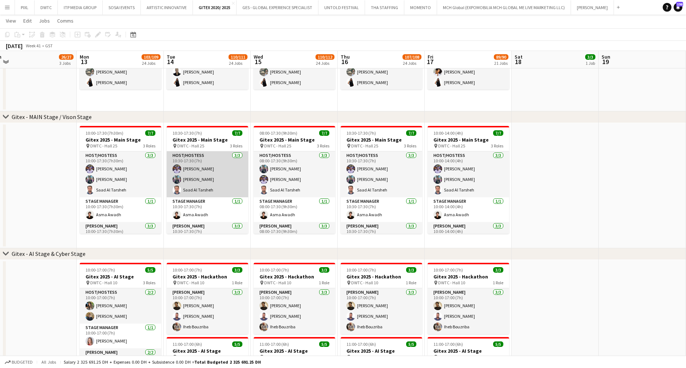
click at [198, 169] on app-card-role "Host/Hostess 3/3 10:30-17:30 (7h) Omar Layth Nuriza Achilova Saad Al Tarsheh" at bounding box center [208, 174] width 82 height 46
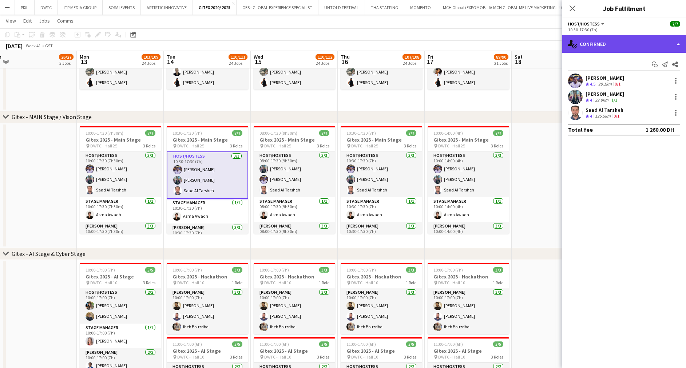
click at [599, 44] on div "single-neutral-actions-check-2 Confirmed" at bounding box center [625, 43] width 124 height 17
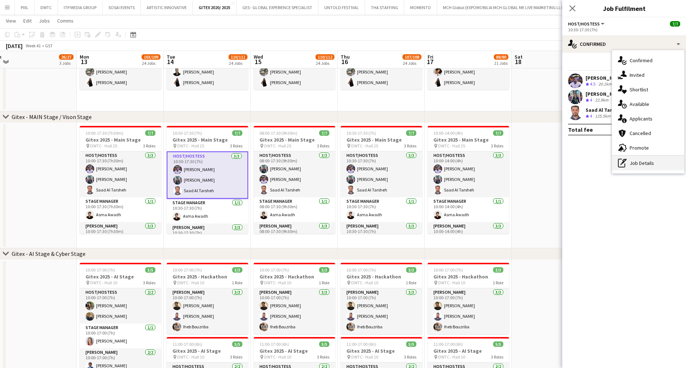
click at [645, 159] on div "pen-write Job Details" at bounding box center [648, 163] width 72 height 15
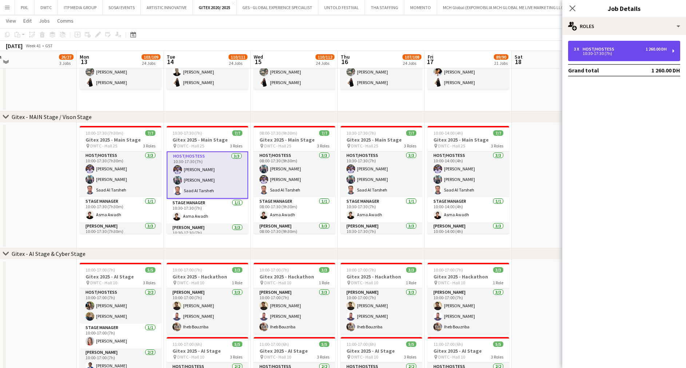
click at [604, 48] on div "Host/Hostess" at bounding box center [600, 49] width 35 height 5
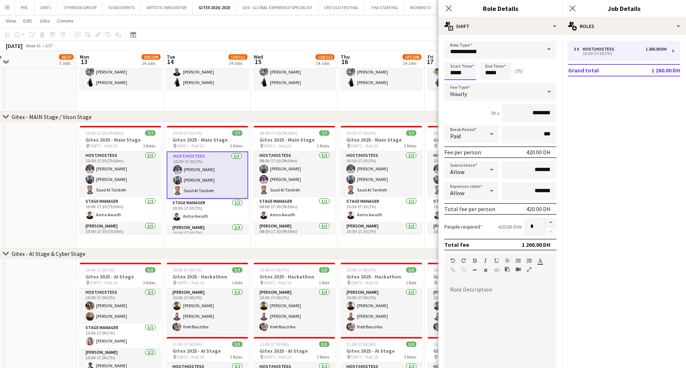
click at [465, 69] on input "*****" at bounding box center [461, 71] width 32 height 18
click at [455, 83] on div at bounding box center [453, 83] width 15 height 7
click at [467, 86] on div at bounding box center [468, 83] width 15 height 7
type input "*****"
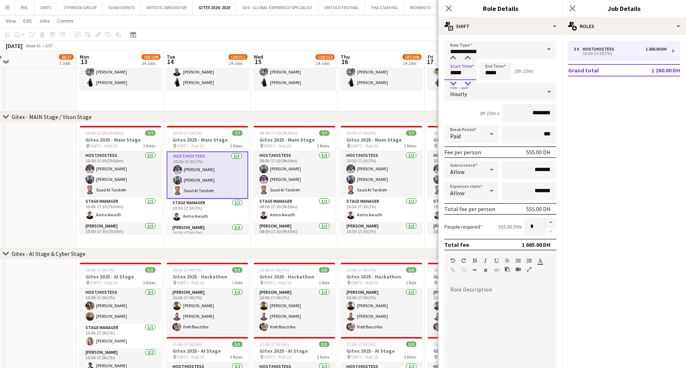
click at [467, 86] on div at bounding box center [468, 83] width 15 height 7
click at [205, 209] on app-card-role "Stage Manager 1/1 10:30-17:30 (7h) Asma Awadh" at bounding box center [208, 211] width 82 height 25
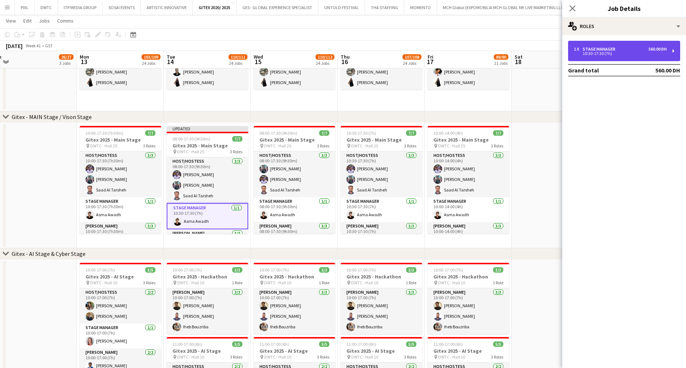
click at [590, 48] on div "Stage Manager" at bounding box center [601, 49] width 36 height 5
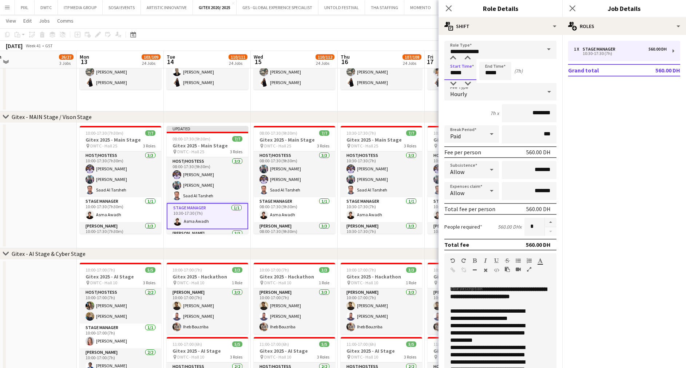
click at [464, 68] on input "*****" at bounding box center [461, 71] width 32 height 18
click at [454, 83] on div at bounding box center [453, 83] width 15 height 7
click at [466, 82] on div at bounding box center [468, 83] width 15 height 7
type input "*****"
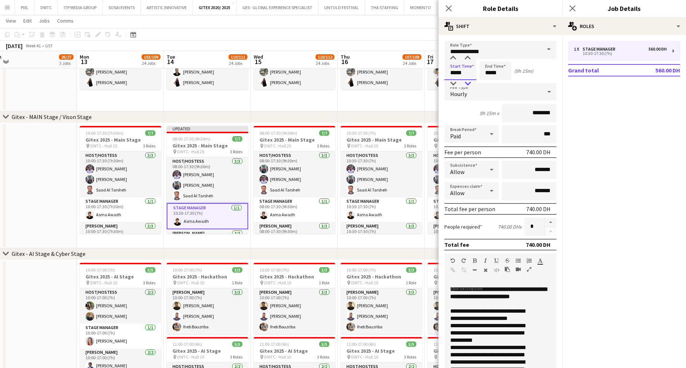
click at [466, 82] on div at bounding box center [468, 83] width 15 height 7
click at [572, 4] on app-icon "Close pop-in" at bounding box center [573, 8] width 11 height 11
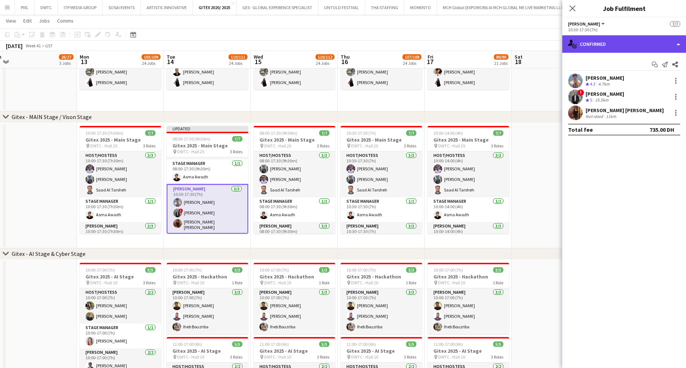
click at [594, 43] on div "single-neutral-actions-check-2 Confirmed" at bounding box center [625, 43] width 124 height 17
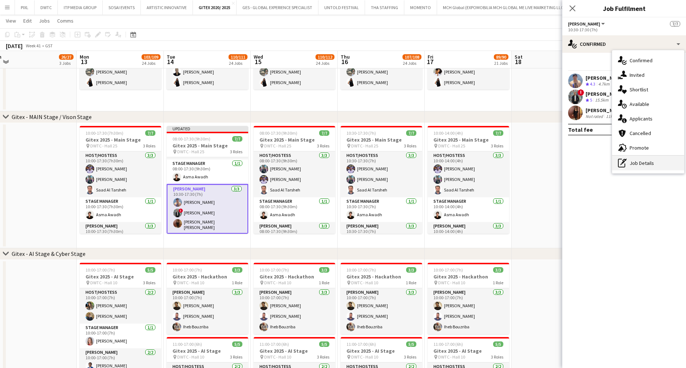
click at [642, 159] on div "pen-write Job Details" at bounding box center [648, 163] width 72 height 15
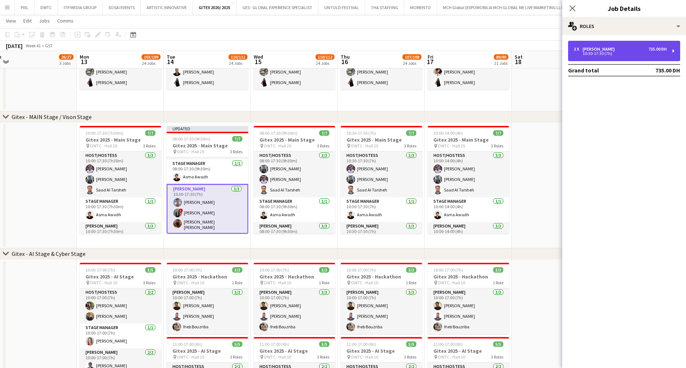
click at [611, 47] on div "3 x [PERSON_NAME] 735.00 DH" at bounding box center [620, 49] width 93 height 5
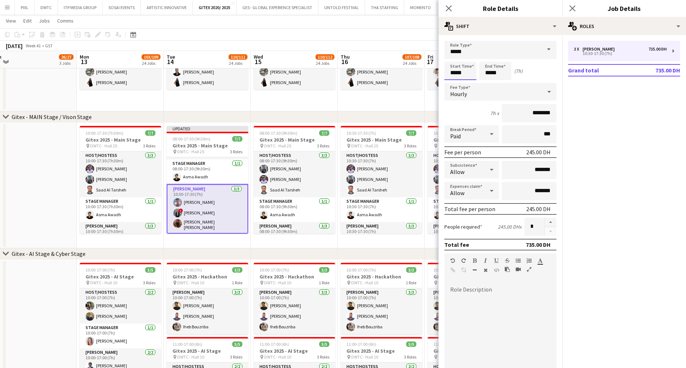
click at [465, 71] on input "*****" at bounding box center [461, 71] width 32 height 18
click at [454, 81] on div at bounding box center [453, 83] width 15 height 7
click at [465, 81] on div at bounding box center [468, 83] width 15 height 7
type input "*****"
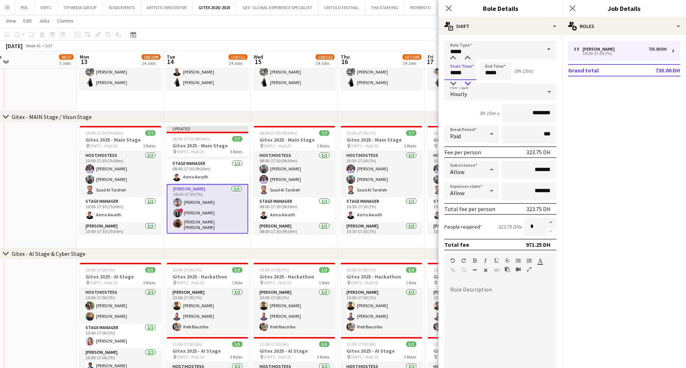
click at [465, 81] on div at bounding box center [468, 83] width 15 height 7
click at [497, 70] on input "*****" at bounding box center [496, 71] width 32 height 18
click at [574, 8] on icon "Close pop-in" at bounding box center [572, 8] width 7 height 7
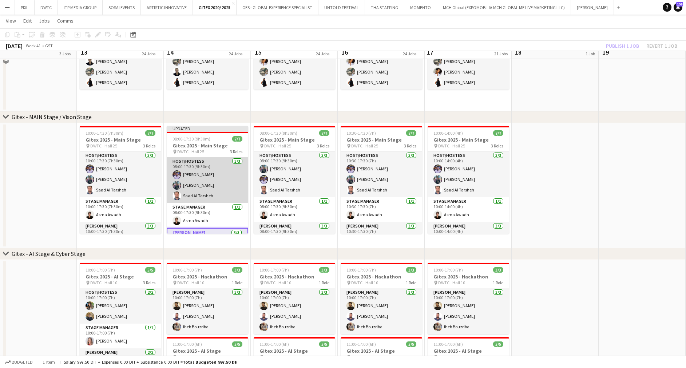
scroll to position [1032, 0]
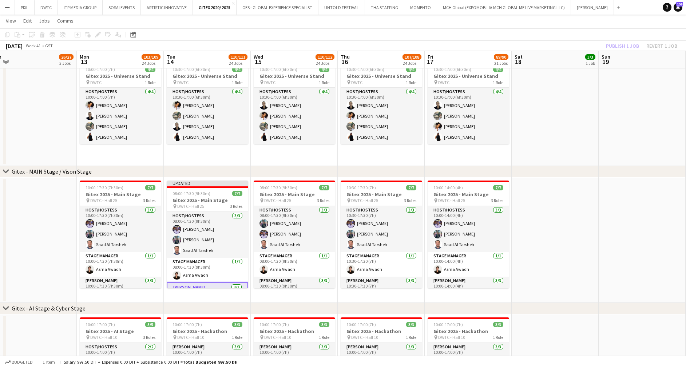
click at [620, 44] on div "Publish 1 job Revert 1 job" at bounding box center [642, 45] width 89 height 9
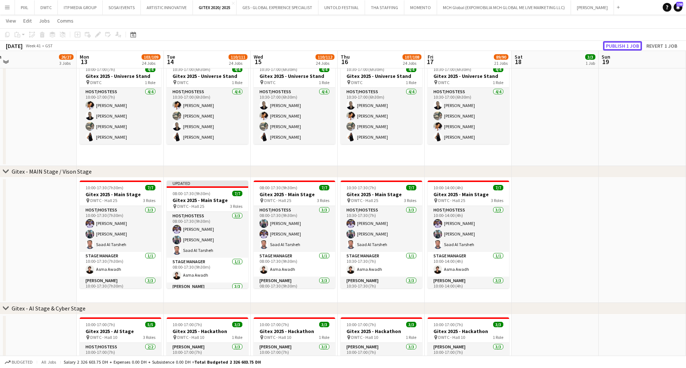
click at [620, 44] on button "Publish 1 job" at bounding box center [622, 45] width 39 height 9
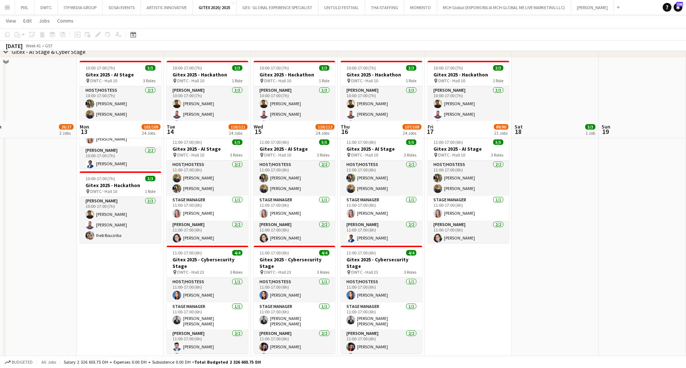
scroll to position [1360, 0]
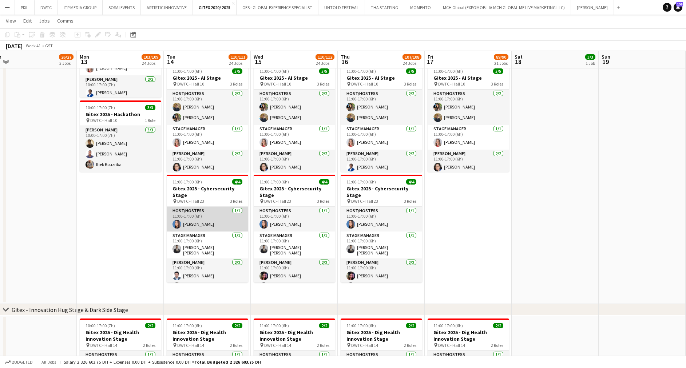
click at [199, 216] on app-card-role "Host/Hostess [DATE] 11:00-17:00 (6h) [PERSON_NAME]" at bounding box center [208, 219] width 82 height 25
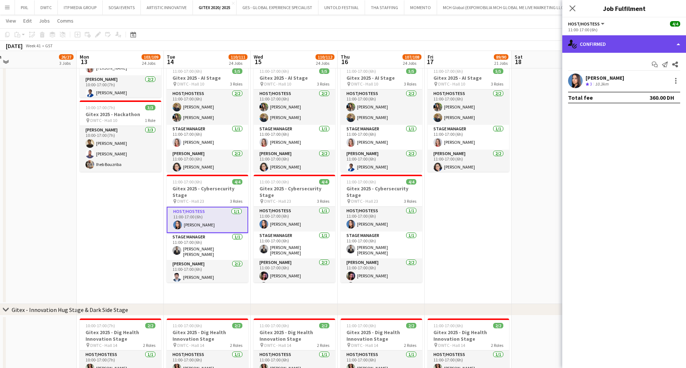
click at [631, 40] on div "single-neutral-actions-check-2 Confirmed" at bounding box center [625, 43] width 124 height 17
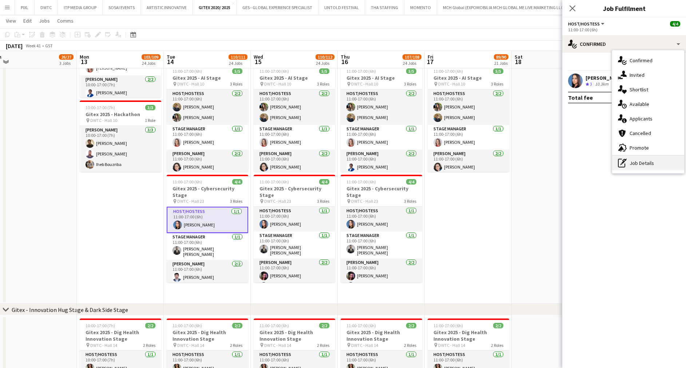
click at [639, 164] on div "pen-write Job Details" at bounding box center [648, 163] width 72 height 15
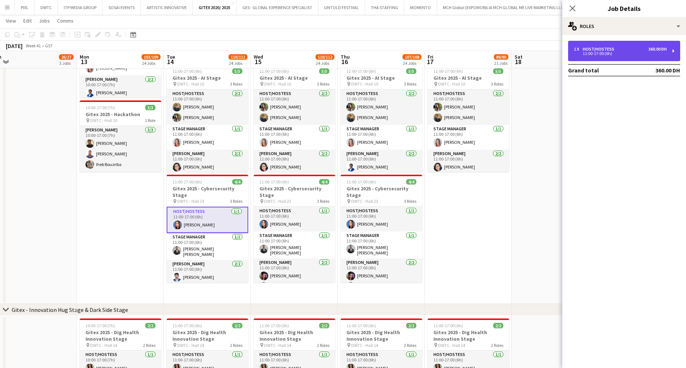
click at [616, 51] on div "1 x Host/Hostess 360.00 DH" at bounding box center [620, 49] width 93 height 5
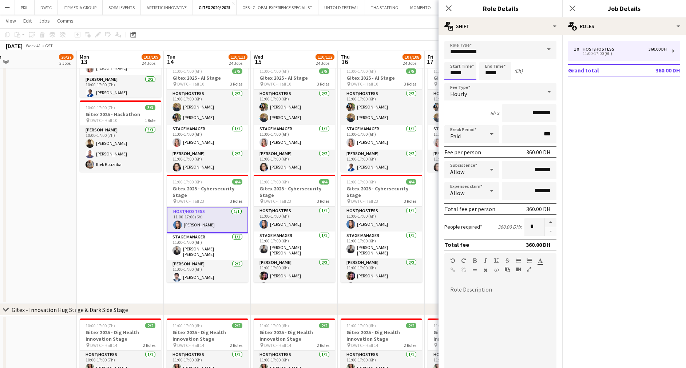
click at [465, 70] on input "*****" at bounding box center [461, 71] width 32 height 18
click at [453, 80] on div at bounding box center [453, 83] width 15 height 7
type input "*****"
click at [453, 80] on div at bounding box center [453, 83] width 15 height 7
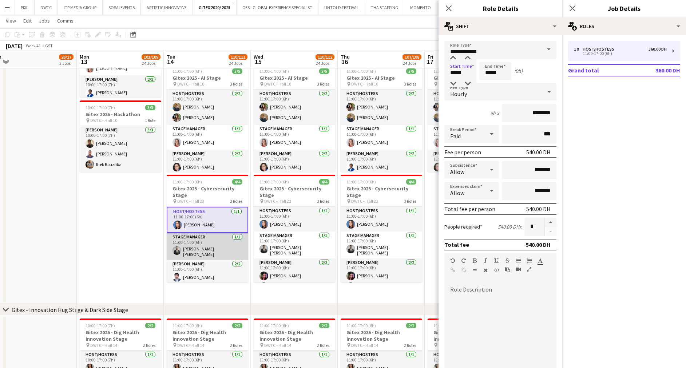
click at [201, 248] on app-card-role "Stage Manager [DATE] 11:00-17:00 (6h) [PERSON_NAME] [PERSON_NAME]" at bounding box center [208, 246] width 82 height 27
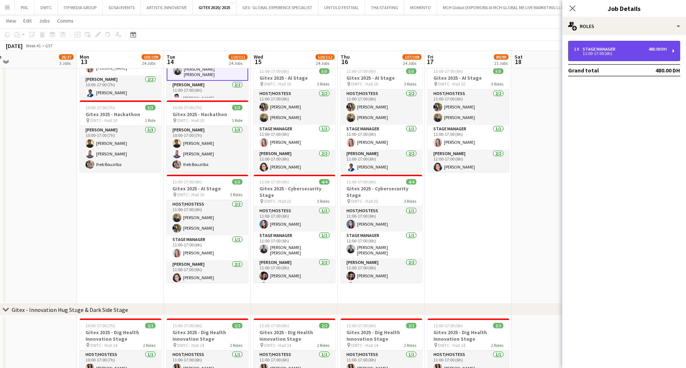
click at [600, 54] on div "11:00-17:00 (6h)" at bounding box center [620, 54] width 93 height 4
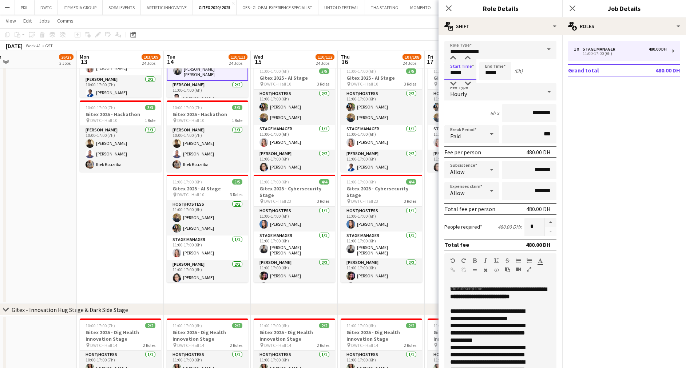
click at [458, 66] on input "*****" at bounding box center [461, 71] width 32 height 18
click at [456, 83] on div at bounding box center [453, 83] width 15 height 7
type input "*****"
click at [456, 83] on div at bounding box center [453, 83] width 15 height 7
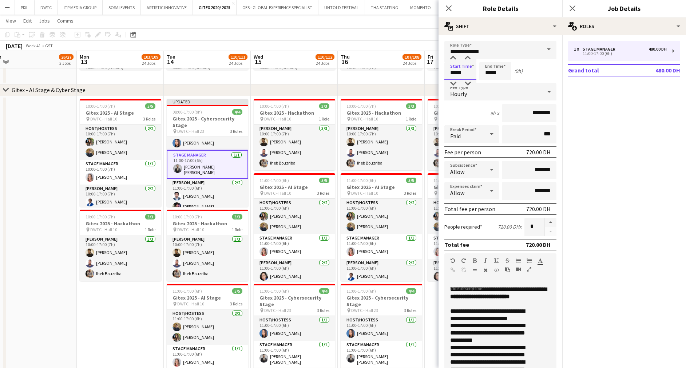
scroll to position [19, 0]
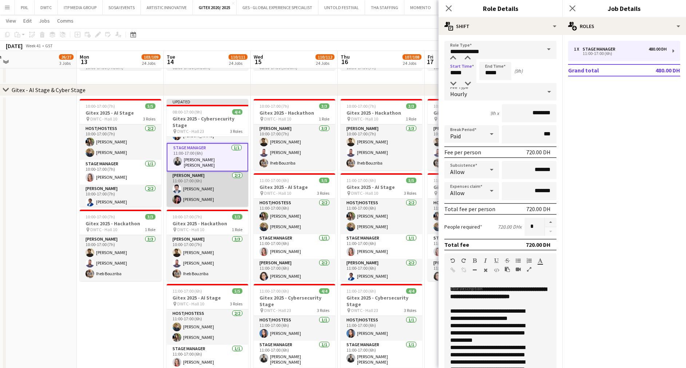
click at [205, 189] on app-card-role "[PERSON_NAME] [DATE] 11:00-17:00 (6h) [PERSON_NAME] [PERSON_NAME] Lanzuela" at bounding box center [208, 189] width 82 height 35
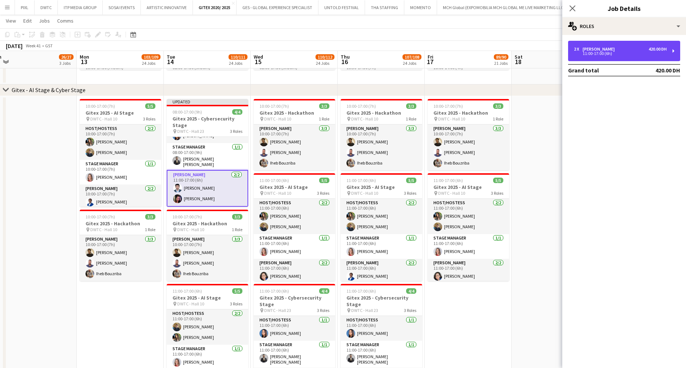
click at [609, 56] on div "2 x [PERSON_NAME] 420.00 DH 11:00-17:00 (6h)" at bounding box center [624, 51] width 112 height 20
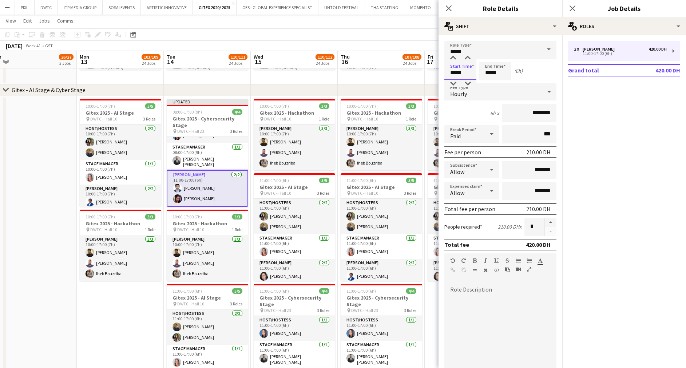
click at [464, 62] on input "*****" at bounding box center [461, 71] width 32 height 18
click at [451, 82] on div at bounding box center [453, 83] width 15 height 7
type input "*****"
click at [451, 82] on div at bounding box center [453, 83] width 15 height 7
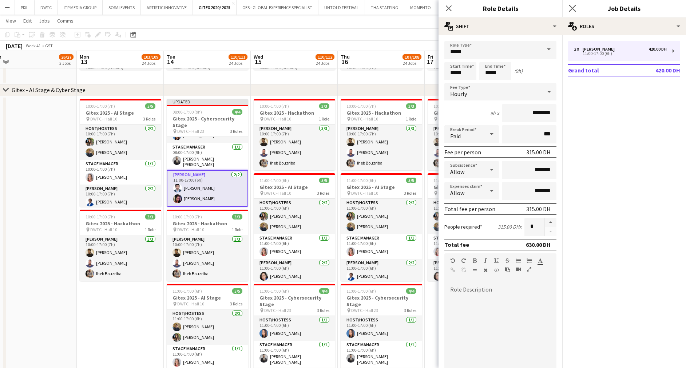
click at [573, 4] on app-icon "Close pop-in" at bounding box center [573, 8] width 11 height 11
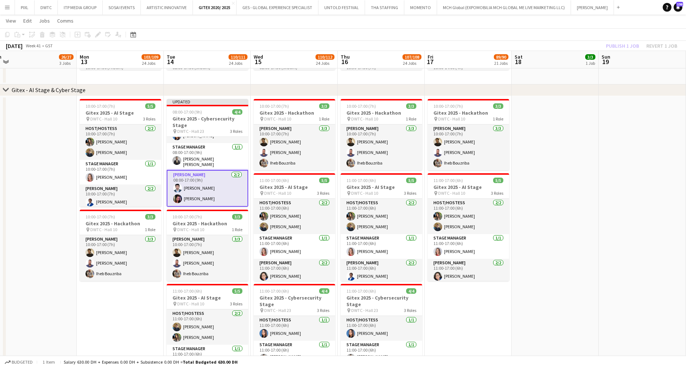
scroll to position [0, 0]
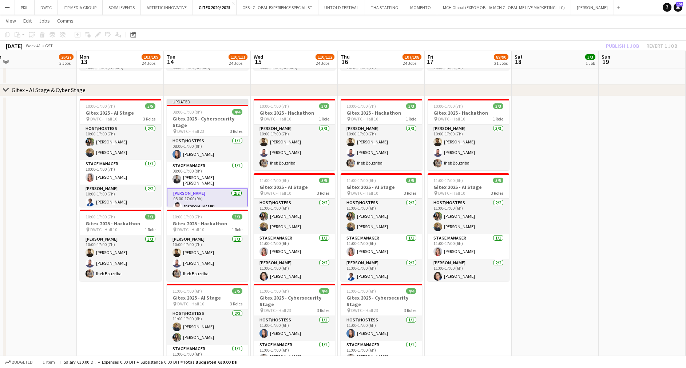
click at [624, 45] on div "Publish 1 job Revert 1 job" at bounding box center [642, 45] width 89 height 9
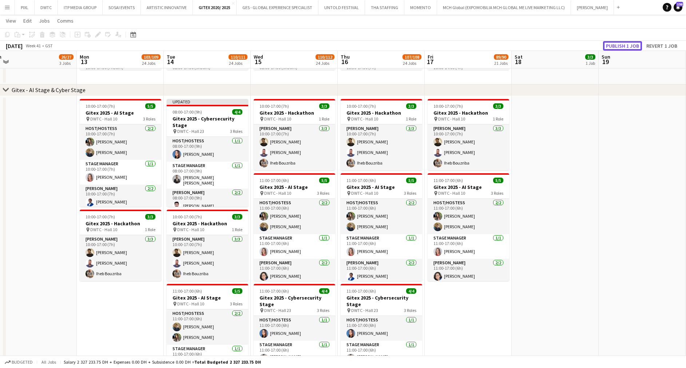
click at [624, 45] on button "Publish 1 job" at bounding box center [622, 45] width 39 height 9
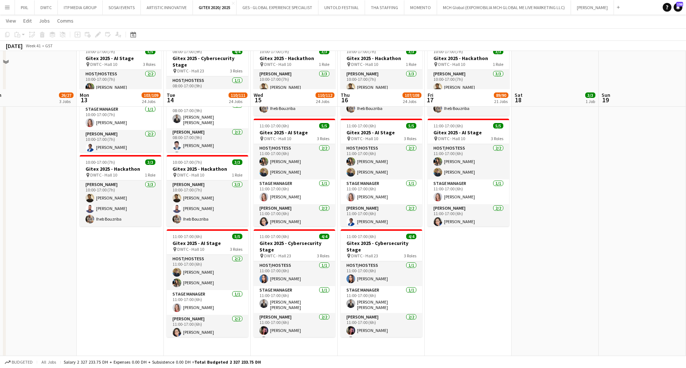
scroll to position [1360, 0]
